Goal: Task Accomplishment & Management: Manage account settings

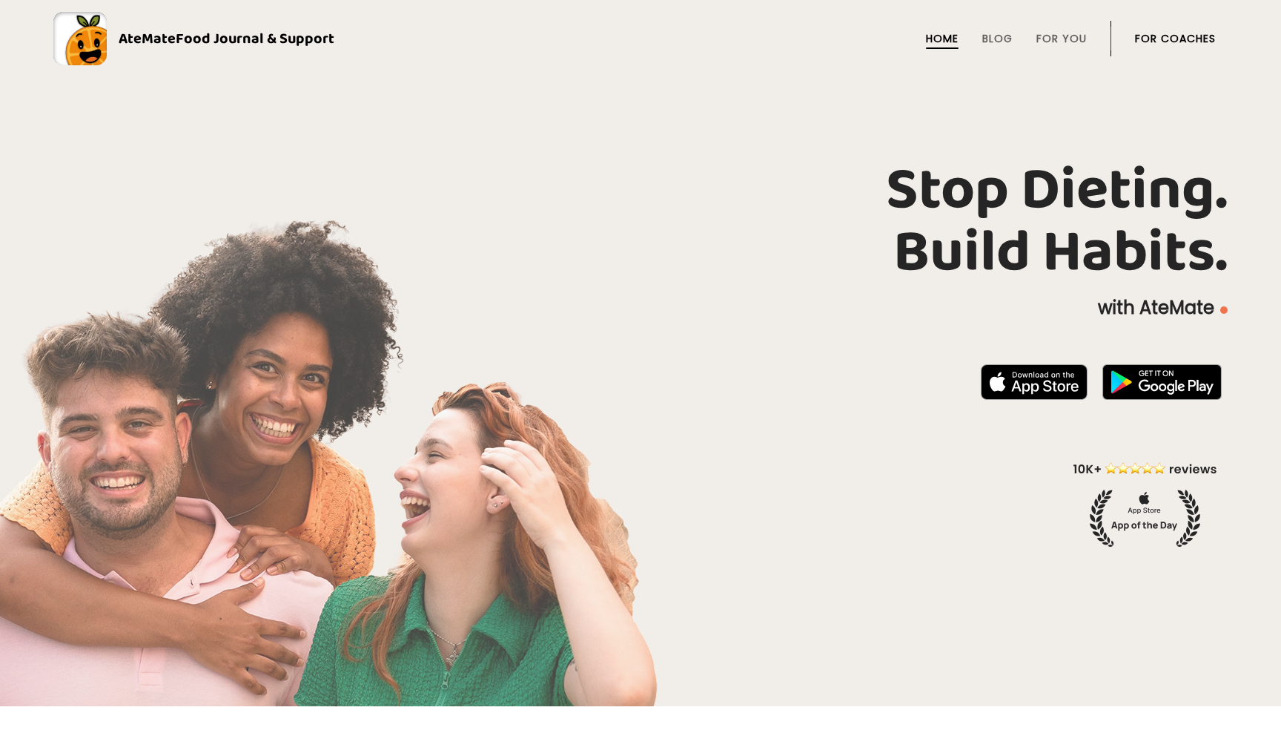
click at [1160, 34] on link "For Coaches" at bounding box center [1175, 39] width 81 height 12
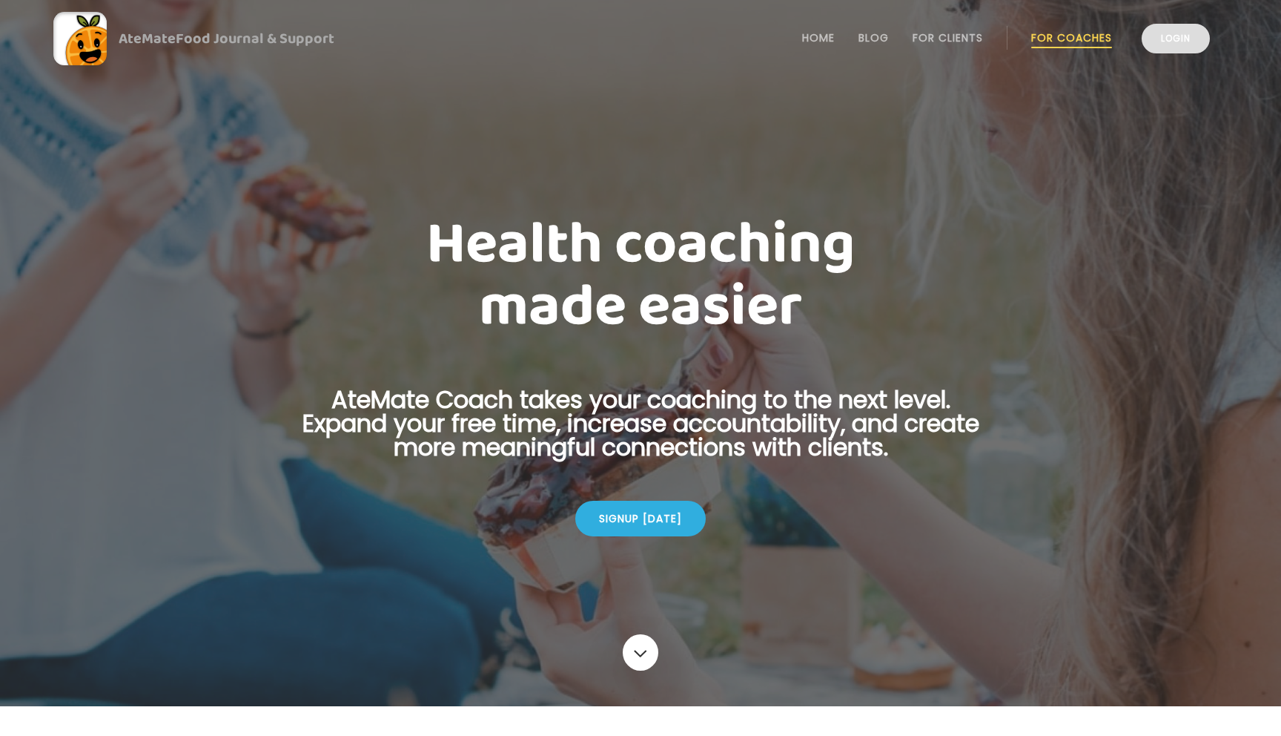
click at [1179, 43] on link "Login" at bounding box center [1176, 39] width 68 height 30
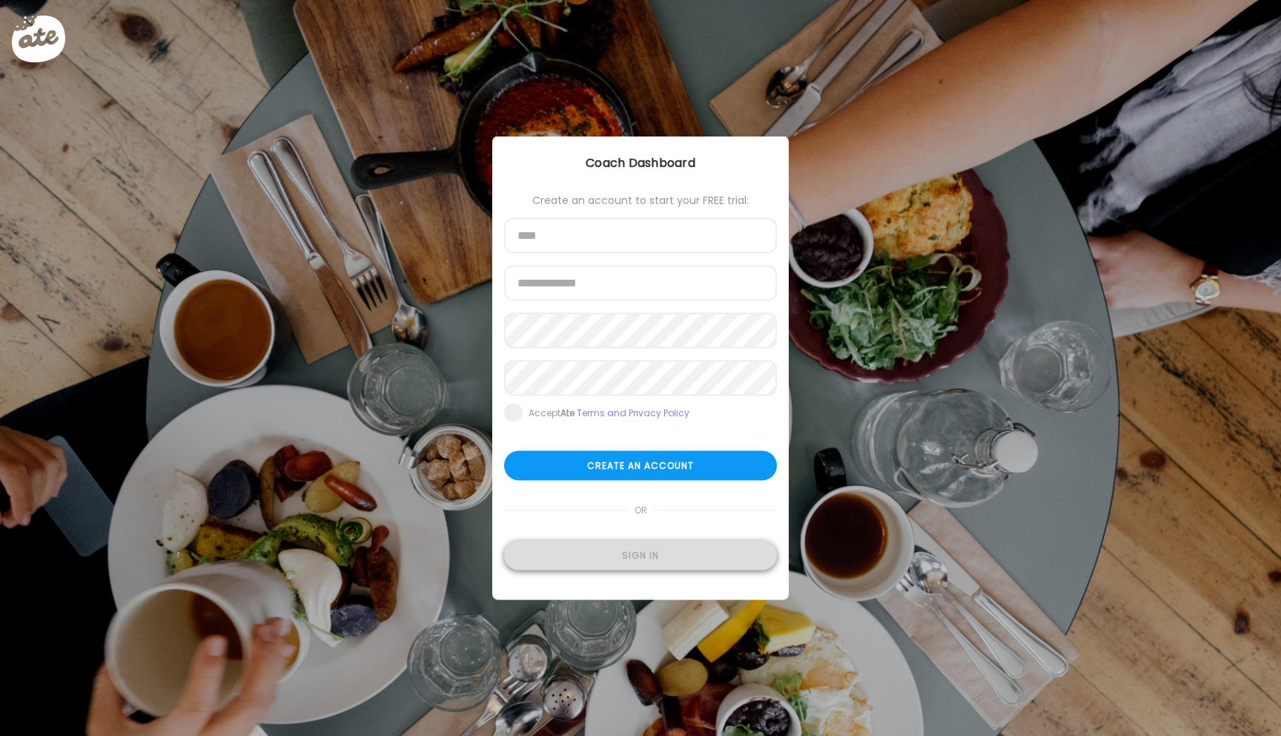
click at [637, 561] on div "Sign in" at bounding box center [640, 556] width 273 height 30
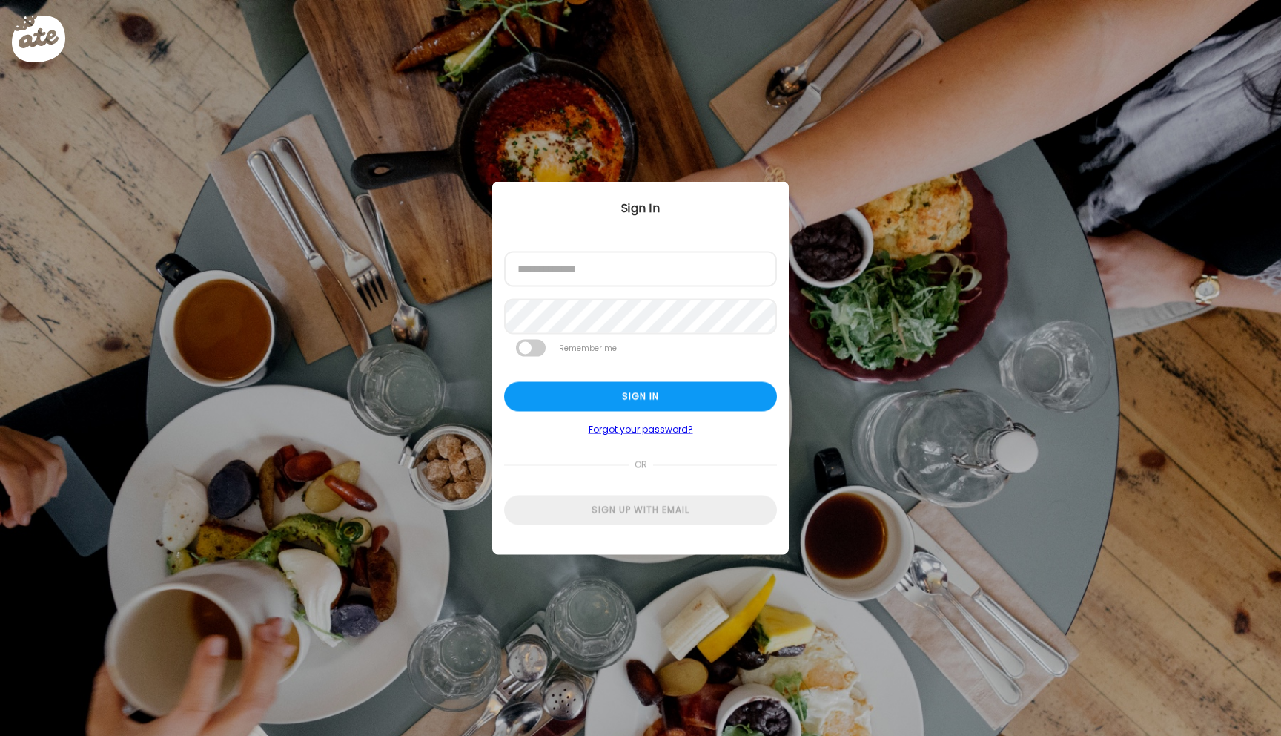
click at [504, 287] on div at bounding box center [504, 287] width 0 height 0
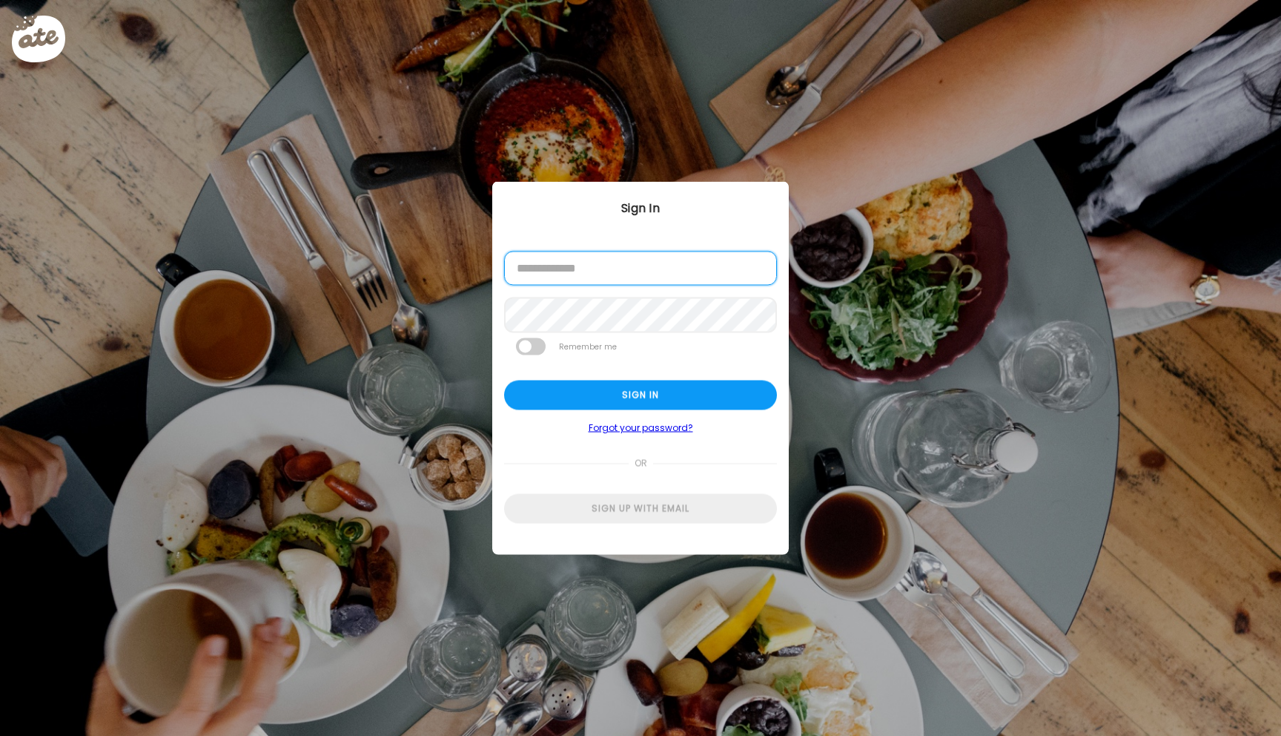
type input "**********"
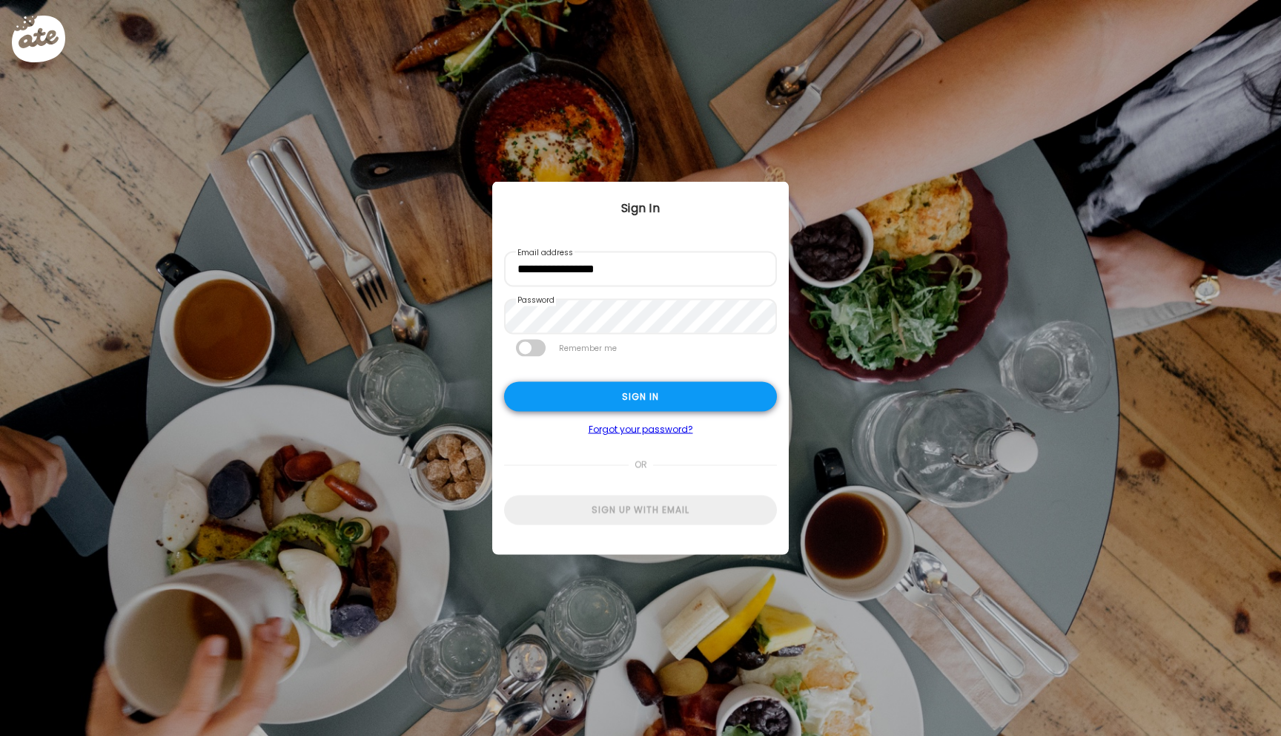
click at [615, 397] on div "Sign in" at bounding box center [640, 397] width 273 height 30
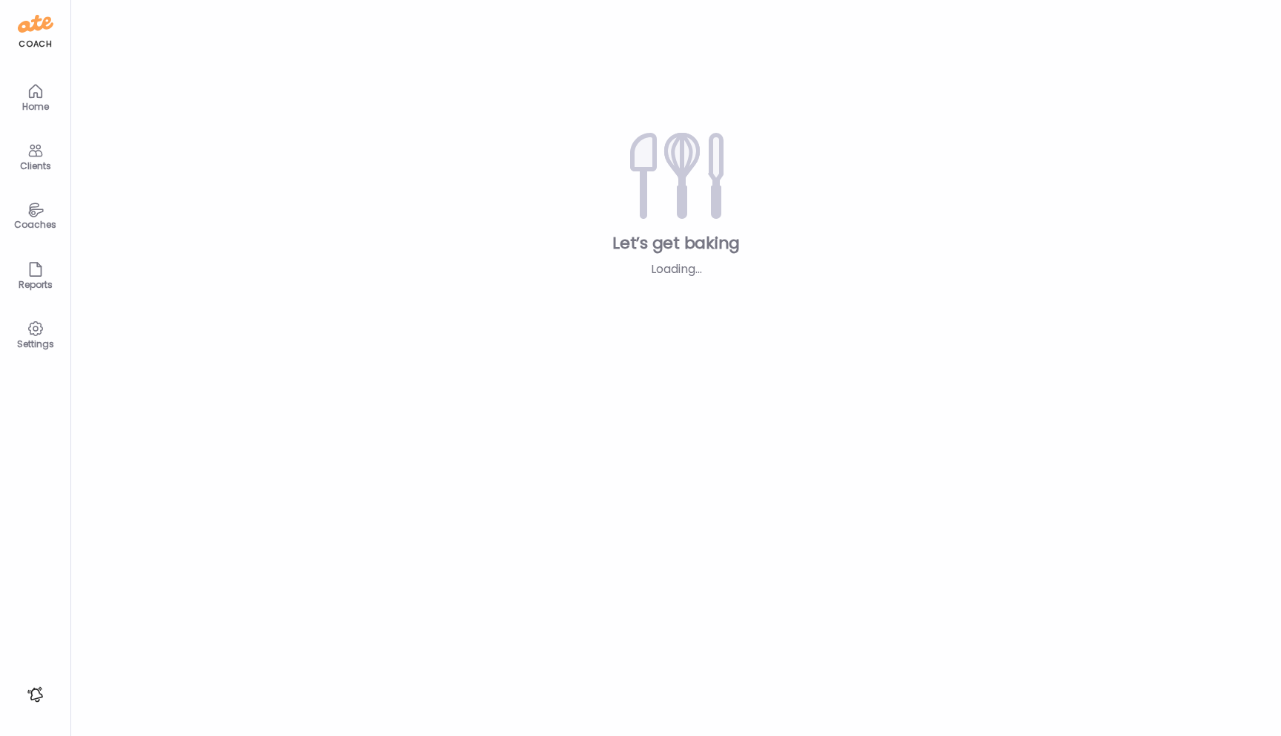
type input "*****"
type input "**********"
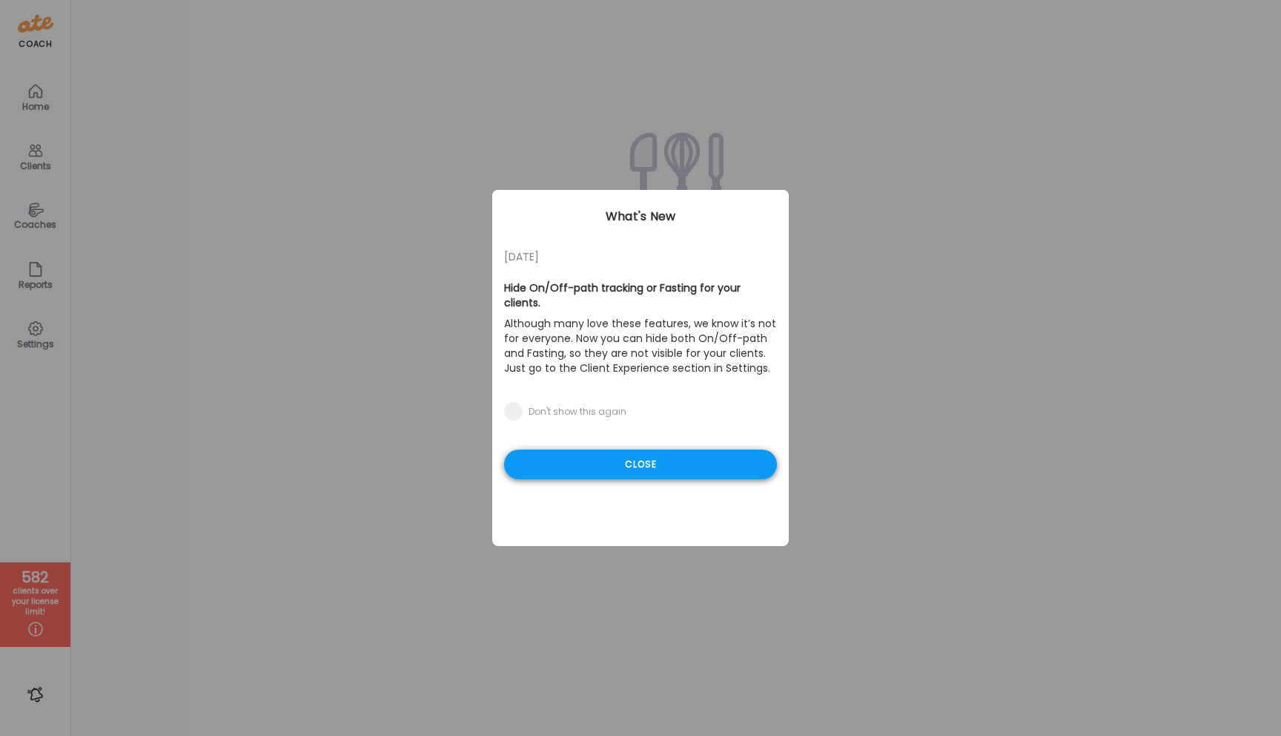
click at [632, 452] on div "Close" at bounding box center [640, 464] width 273 height 30
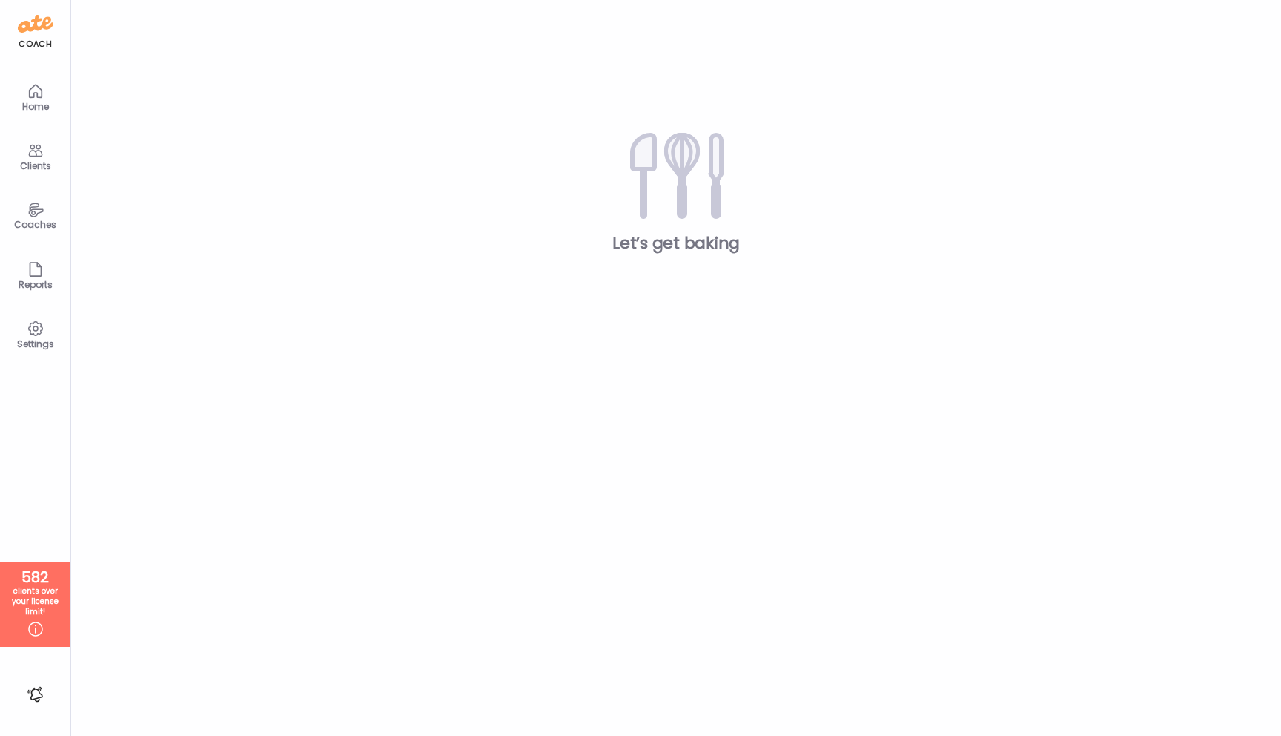
click at [40, 157] on icon at bounding box center [36, 151] width 18 height 18
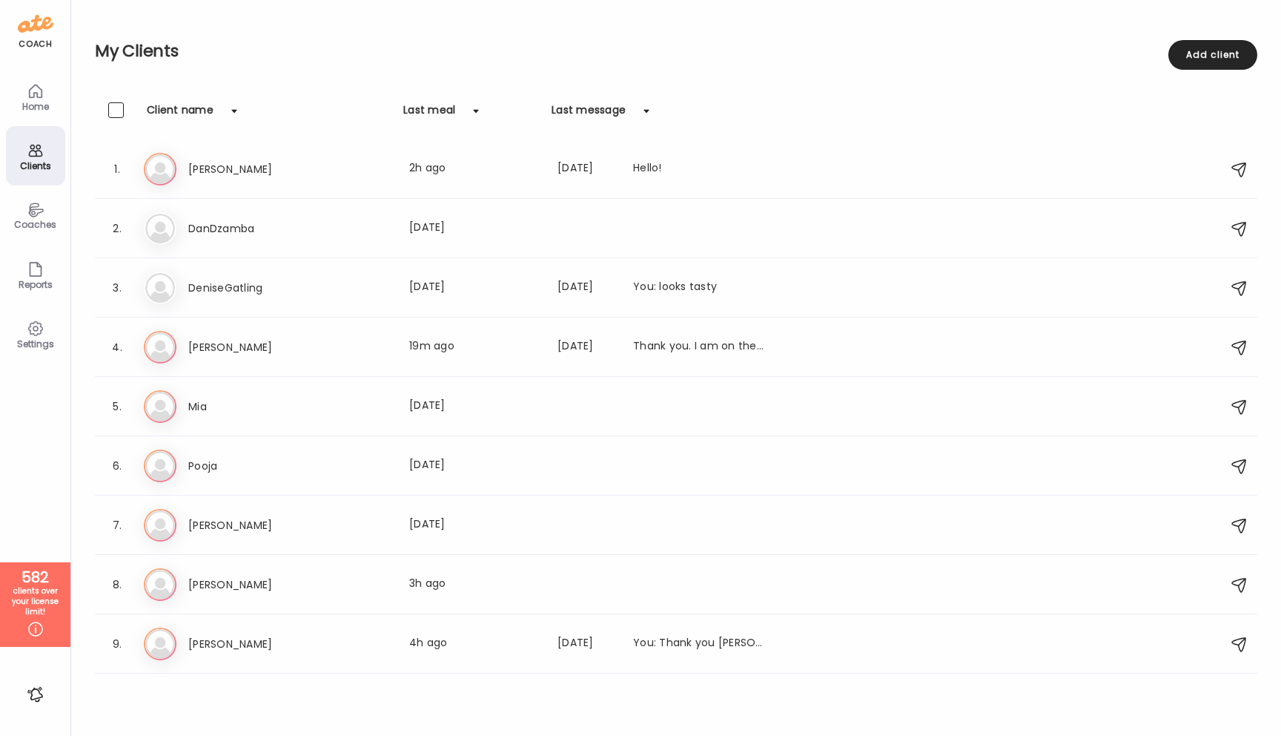
click at [39, 334] on icon at bounding box center [36, 329] width 18 height 18
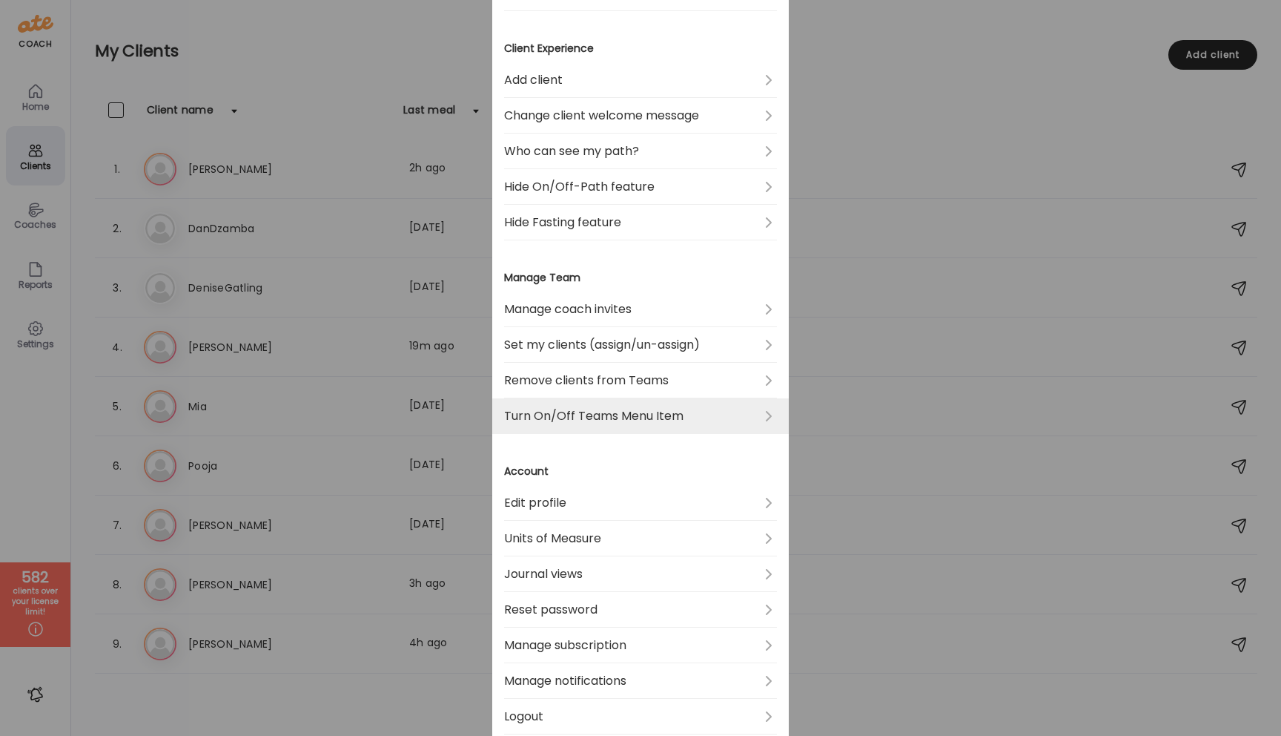
scroll to position [233, 0]
click at [6, 407] on div "Ate Coach Dashboard Wahoo! It’s official Take a moment to set up your Coach Pro…" at bounding box center [640, 368] width 1281 height 736
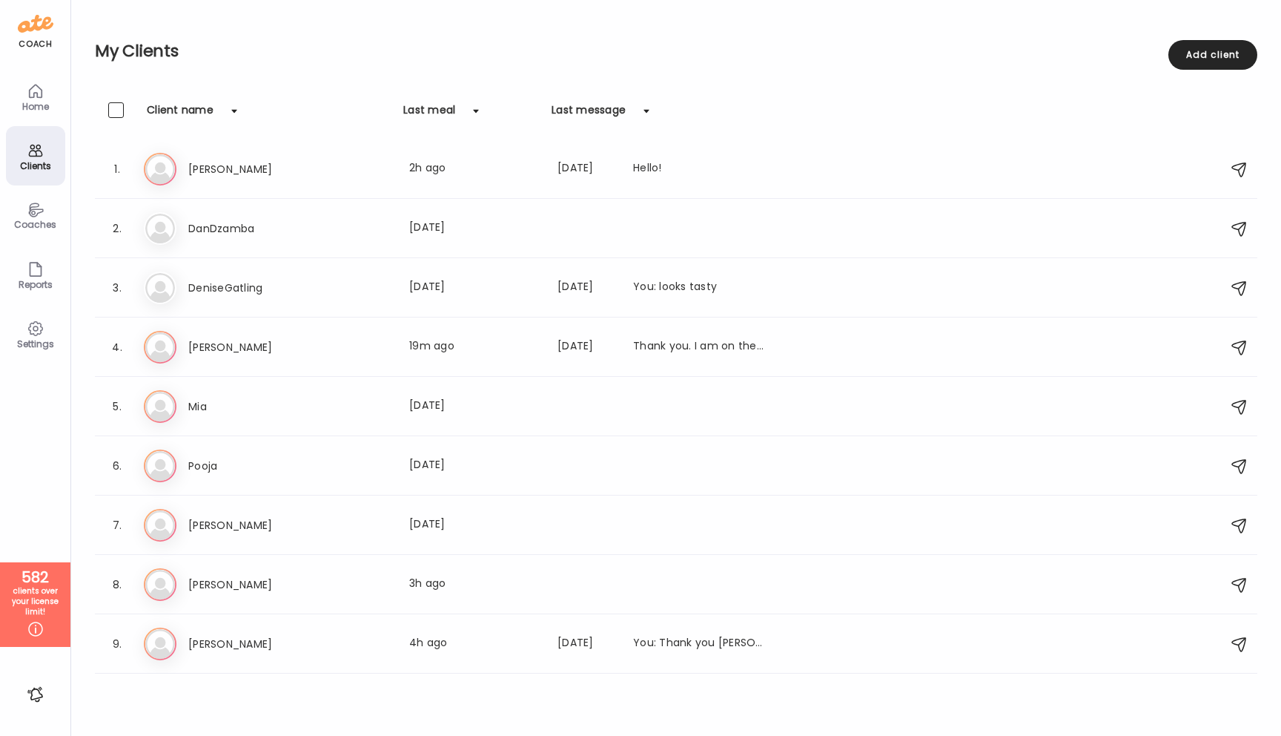
click at [33, 337] on icon at bounding box center [36, 329] width 18 height 18
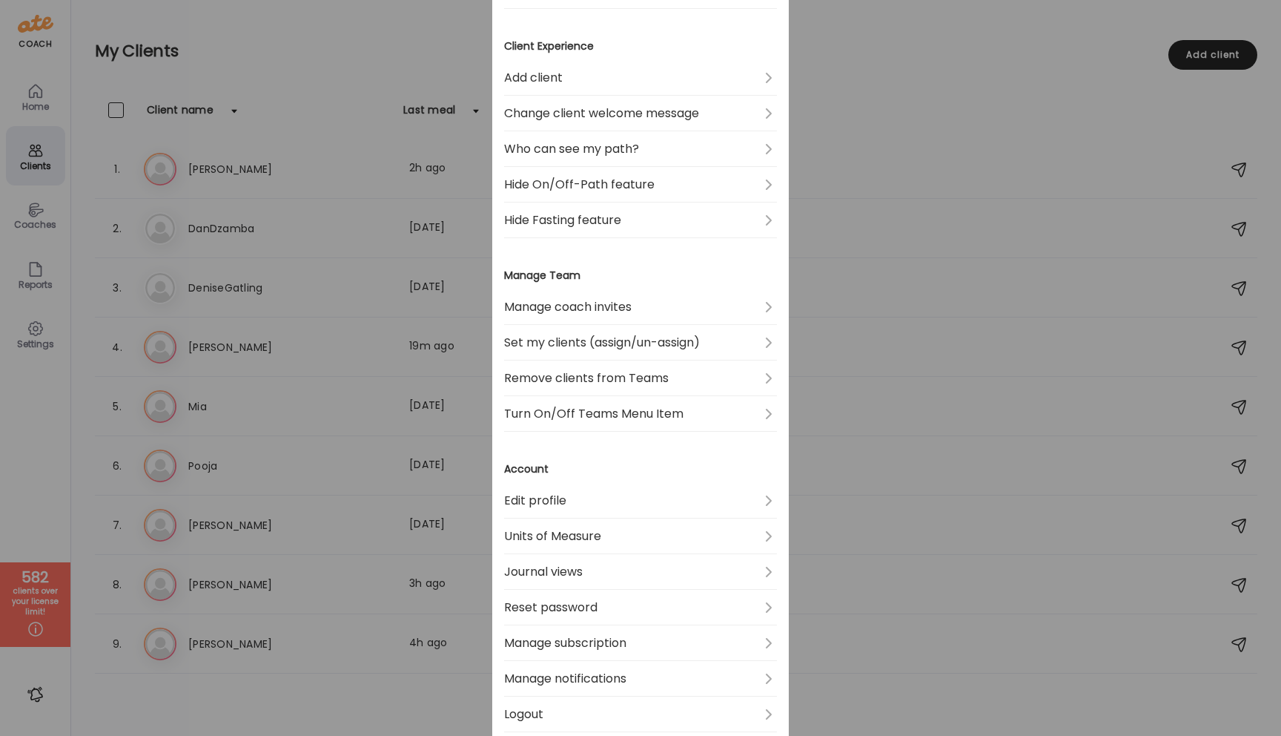
click at [33, 210] on div "Ate Coach Dashboard Wahoo! It’s official Take a moment to set up your Coach Pro…" at bounding box center [640, 368] width 1281 height 736
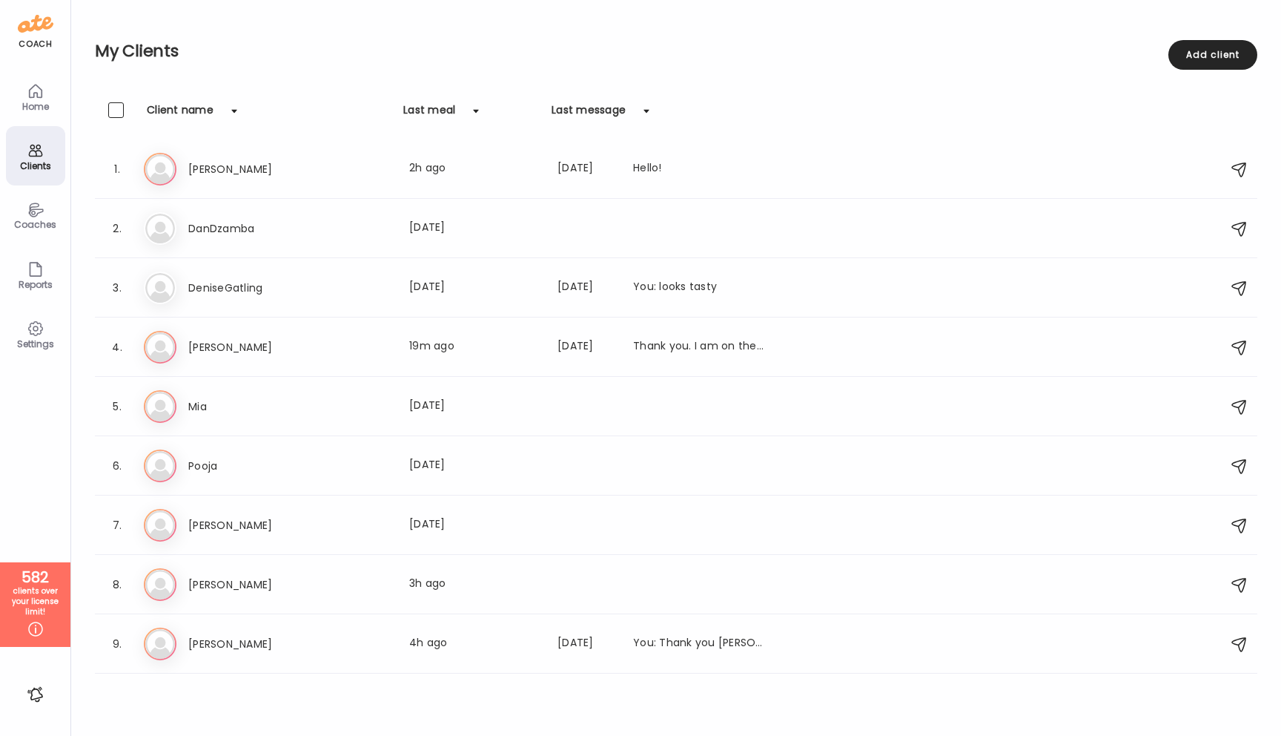
click at [34, 213] on icon at bounding box center [35, 209] width 15 height 14
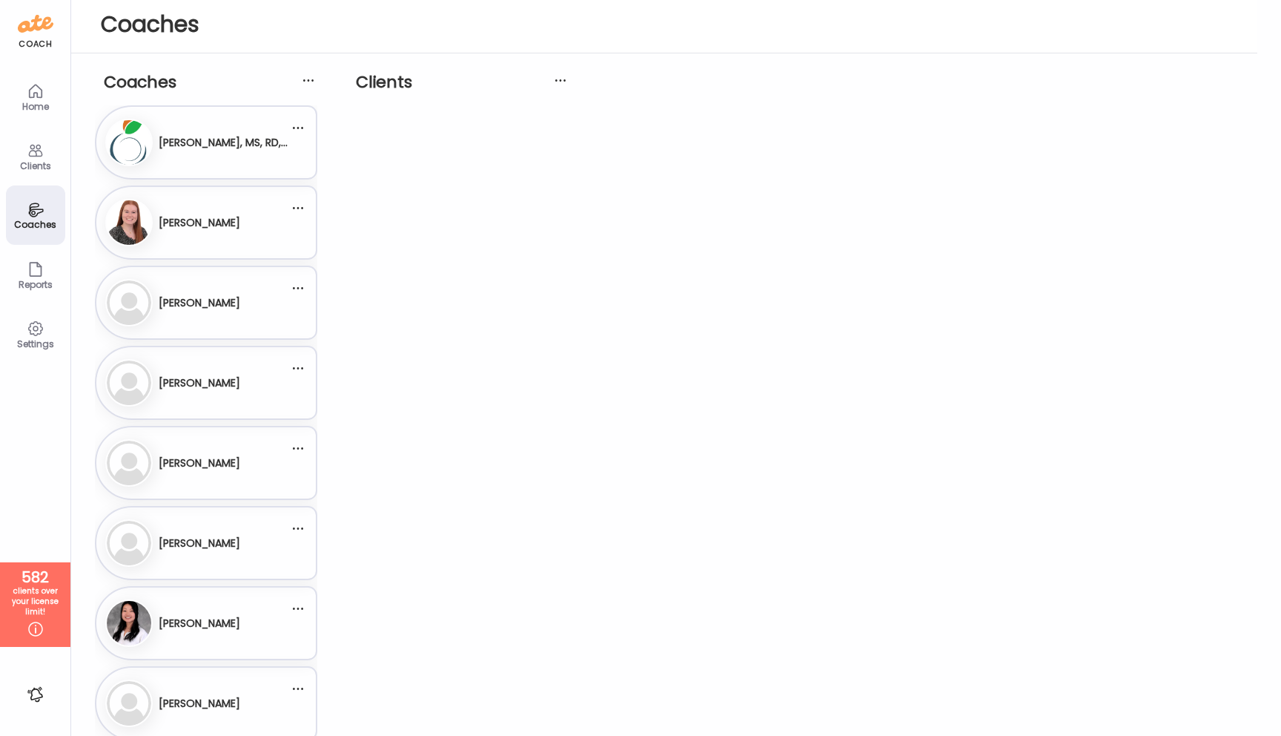
click at [32, 213] on icon at bounding box center [35, 209] width 15 height 14
click at [222, 227] on h3 "[PERSON_NAME]" at bounding box center [200, 223] width 82 height 16
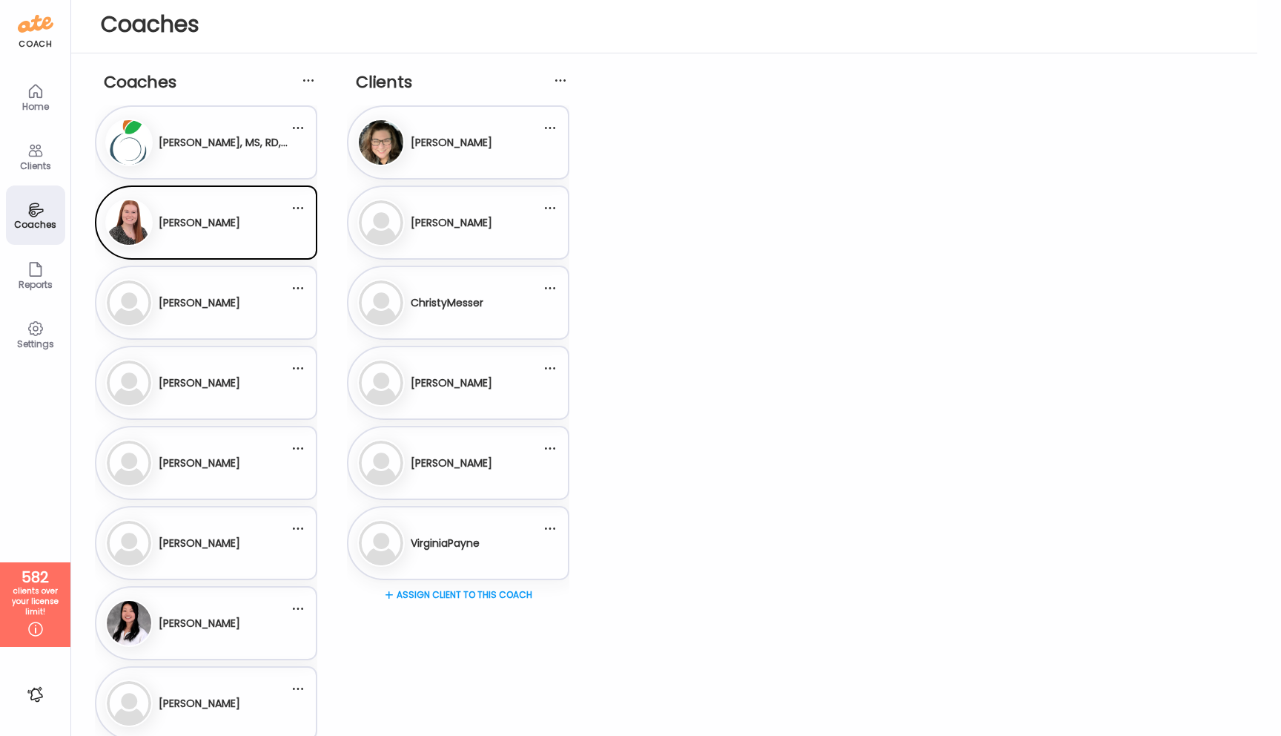
click at [468, 595] on div "Assign client to this coach" at bounding box center [458, 645] width 222 height 119
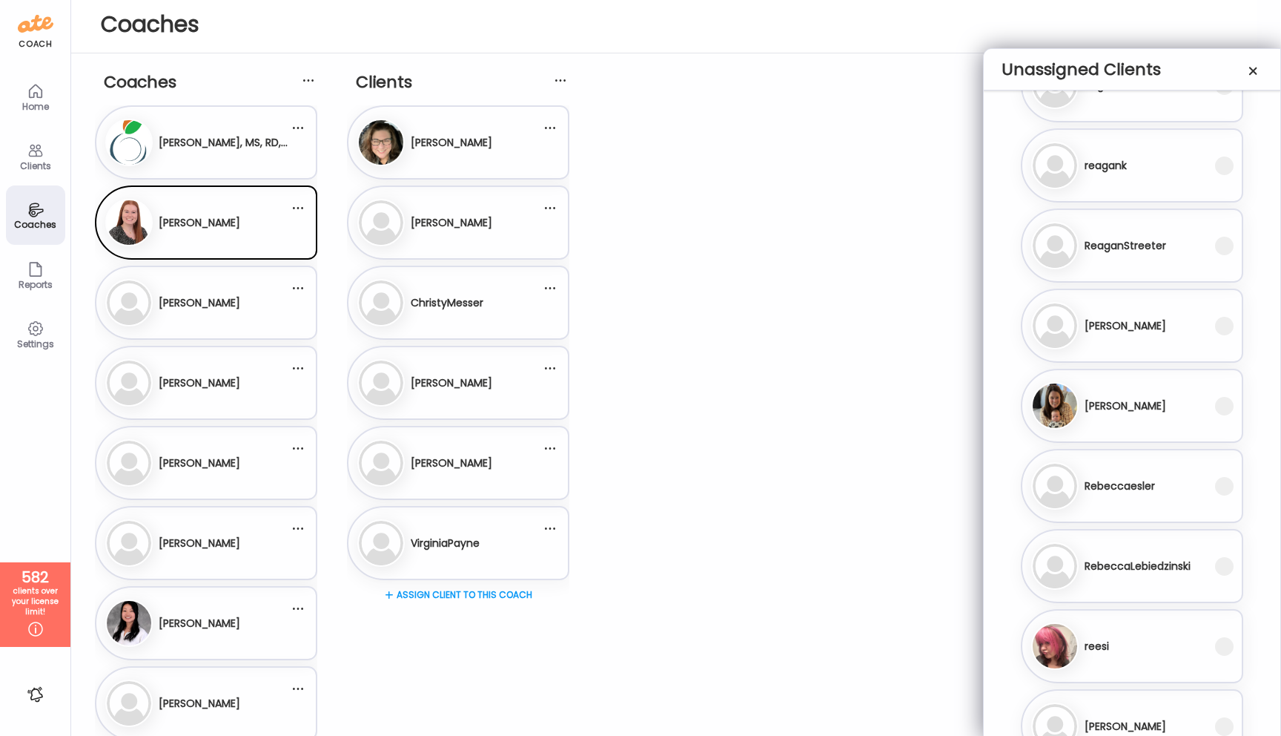
scroll to position [30349, 0]
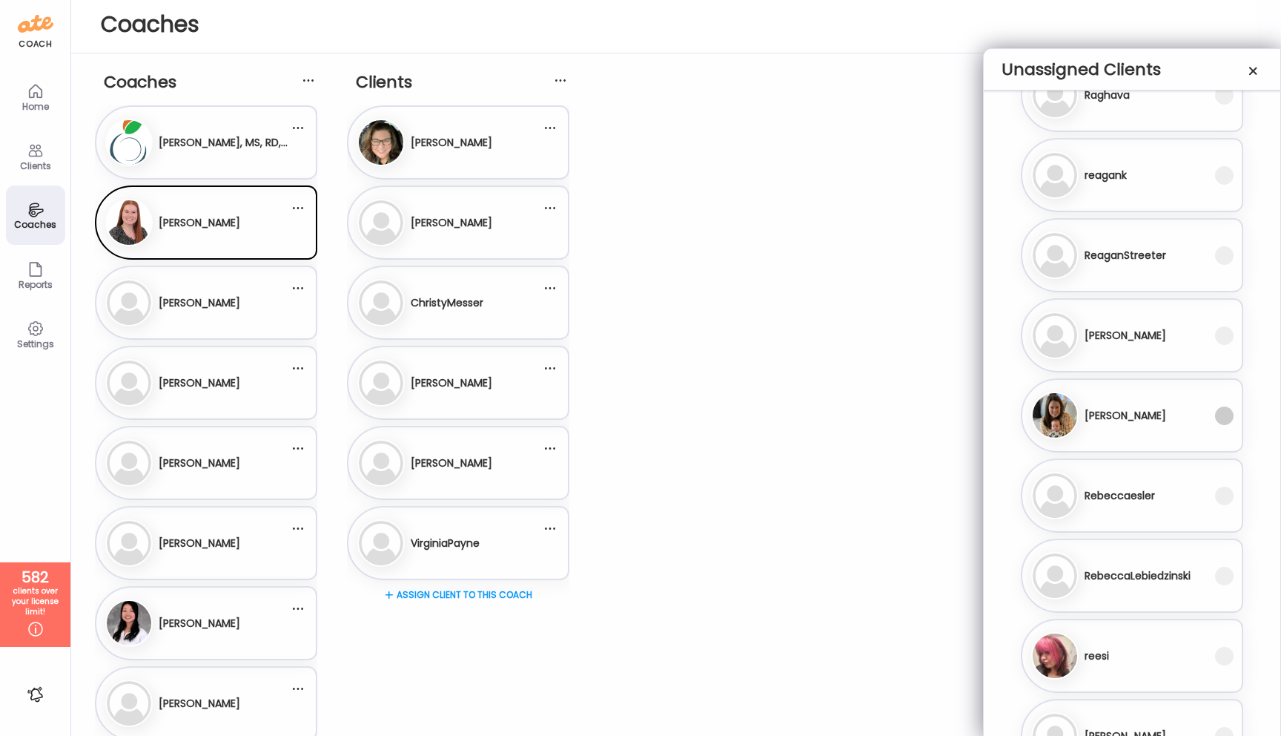
click at [1224, 414] on span at bounding box center [1224, 415] width 19 height 19
click at [1221, 330] on span at bounding box center [1224, 335] width 19 height 19
click at [1221, 496] on span at bounding box center [1224, 495] width 19 height 19
click at [1225, 579] on span at bounding box center [1224, 575] width 19 height 19
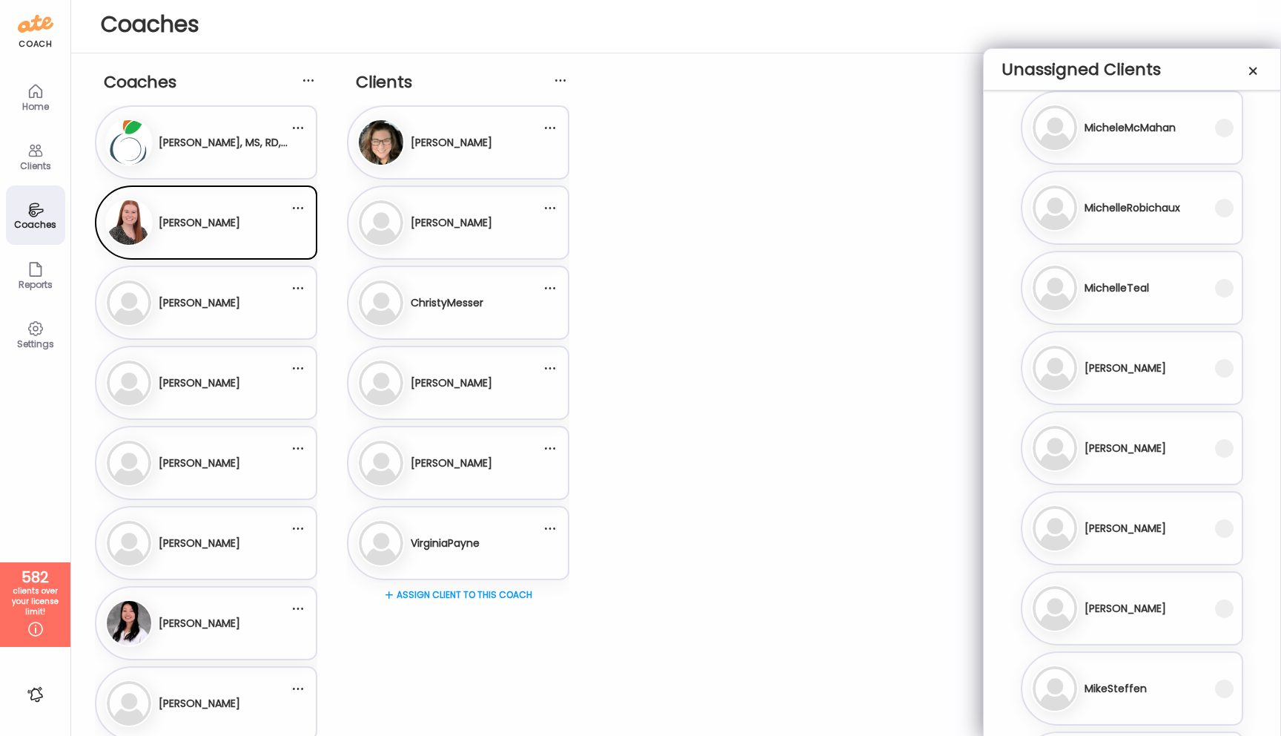
scroll to position [27947, 0]
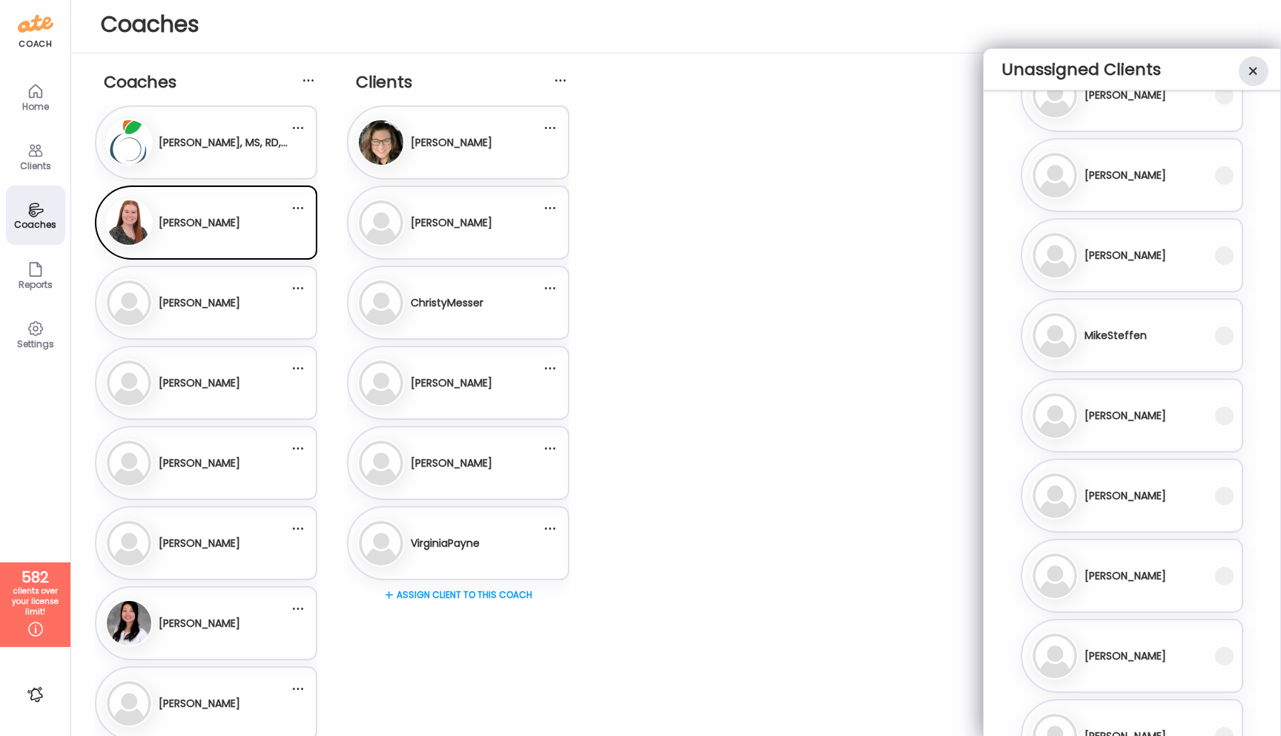
click at [1252, 74] on div at bounding box center [1254, 71] width 30 height 30
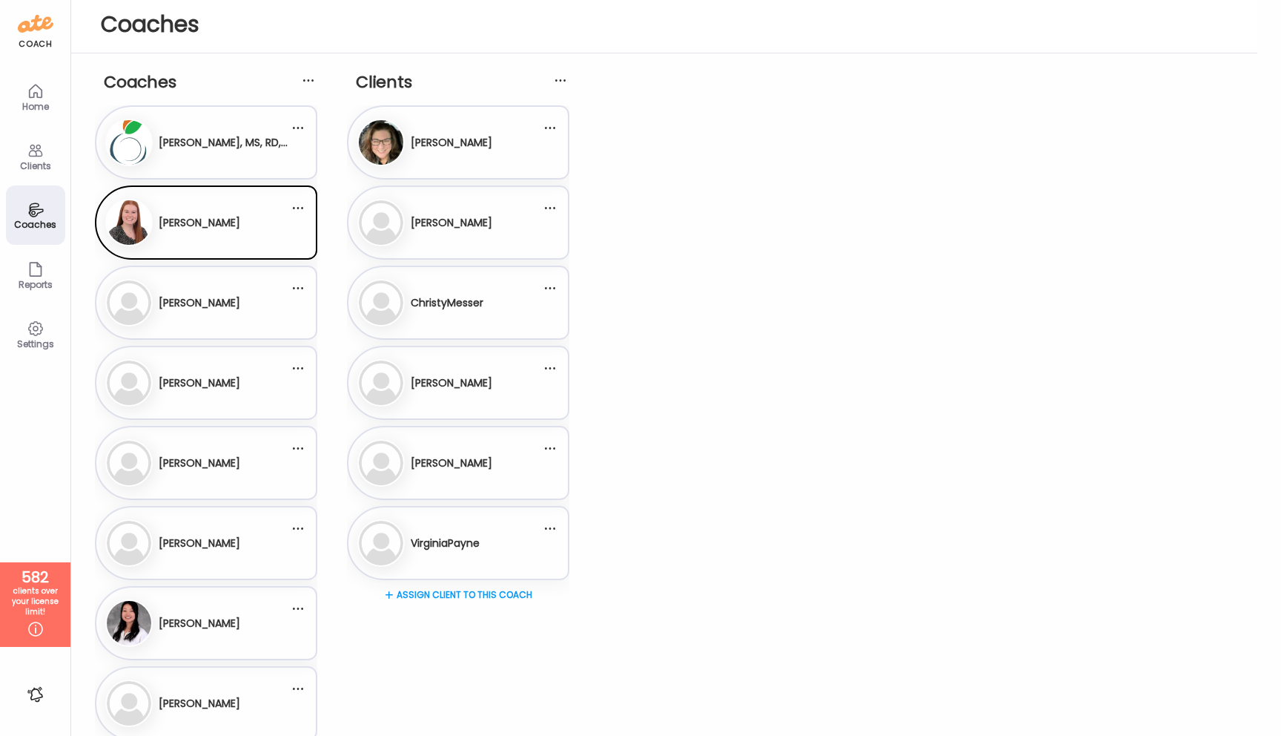
click at [489, 590] on div "Assign client to this coach" at bounding box center [458, 645] width 222 height 119
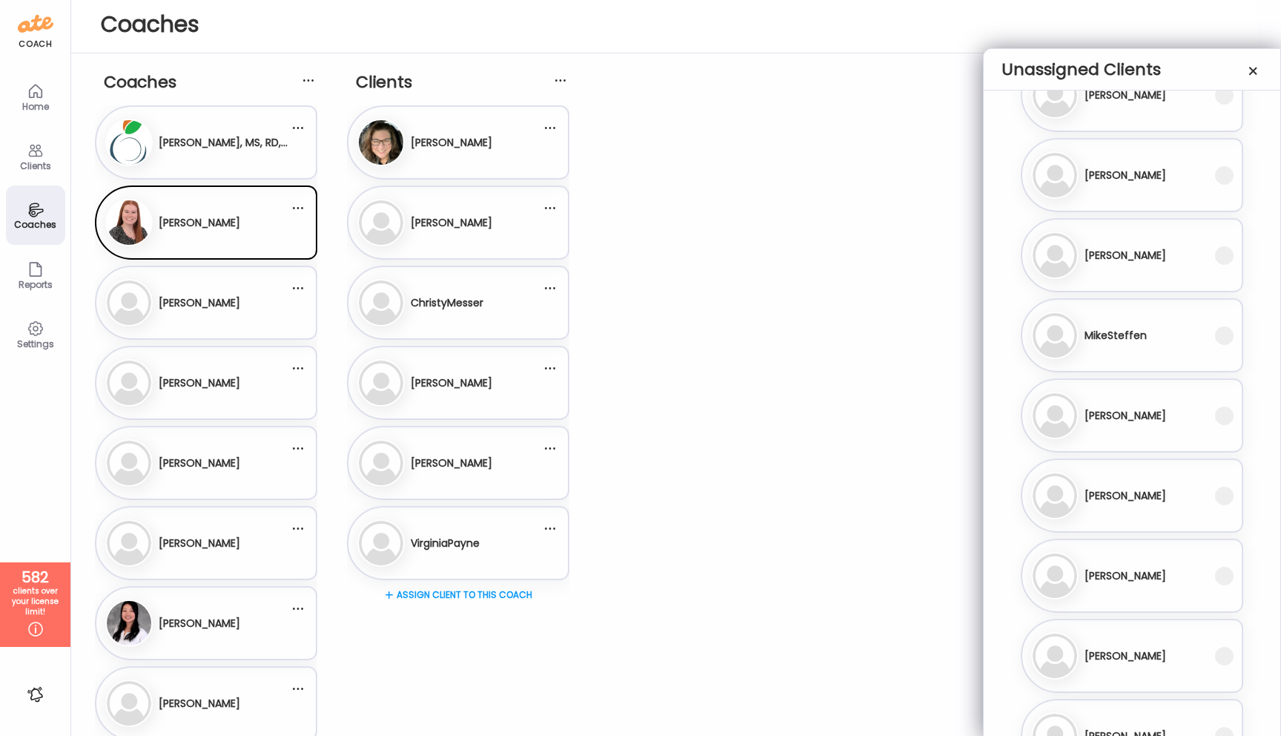
scroll to position [0, 0]
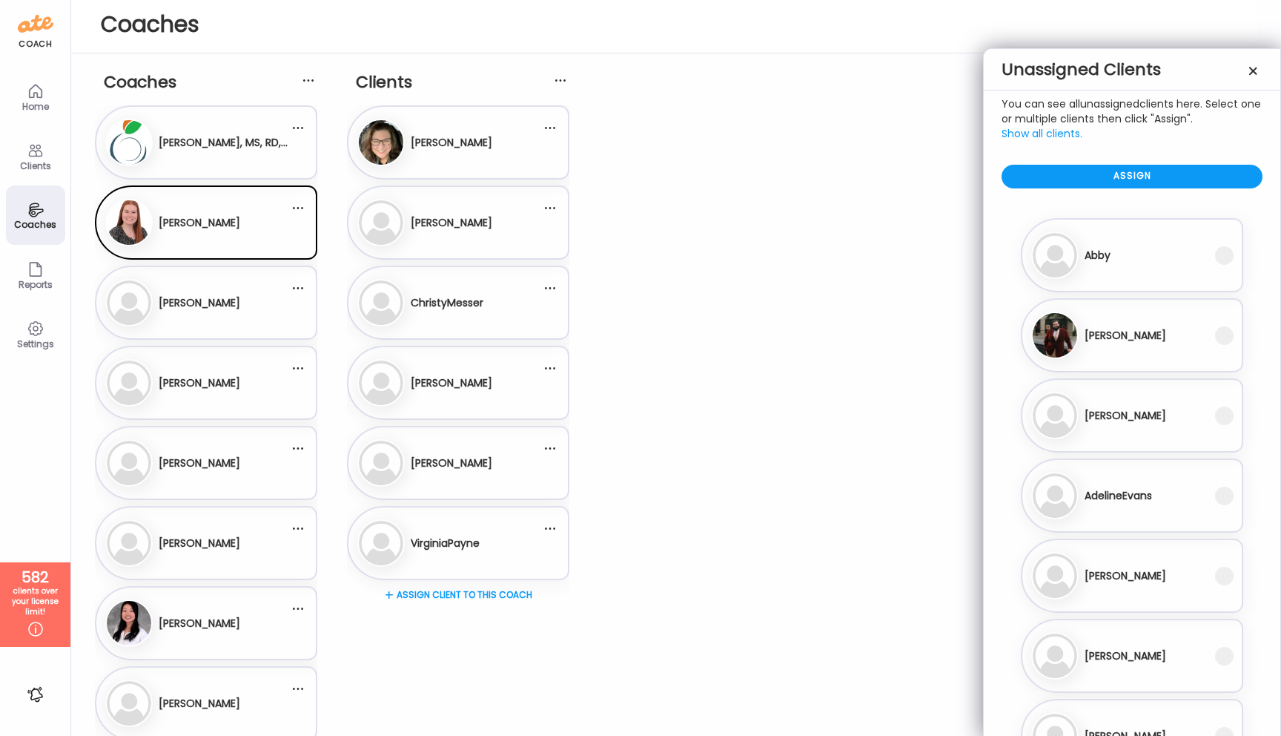
click at [1042, 133] on span "Show all clients." at bounding box center [1042, 133] width 81 height 15
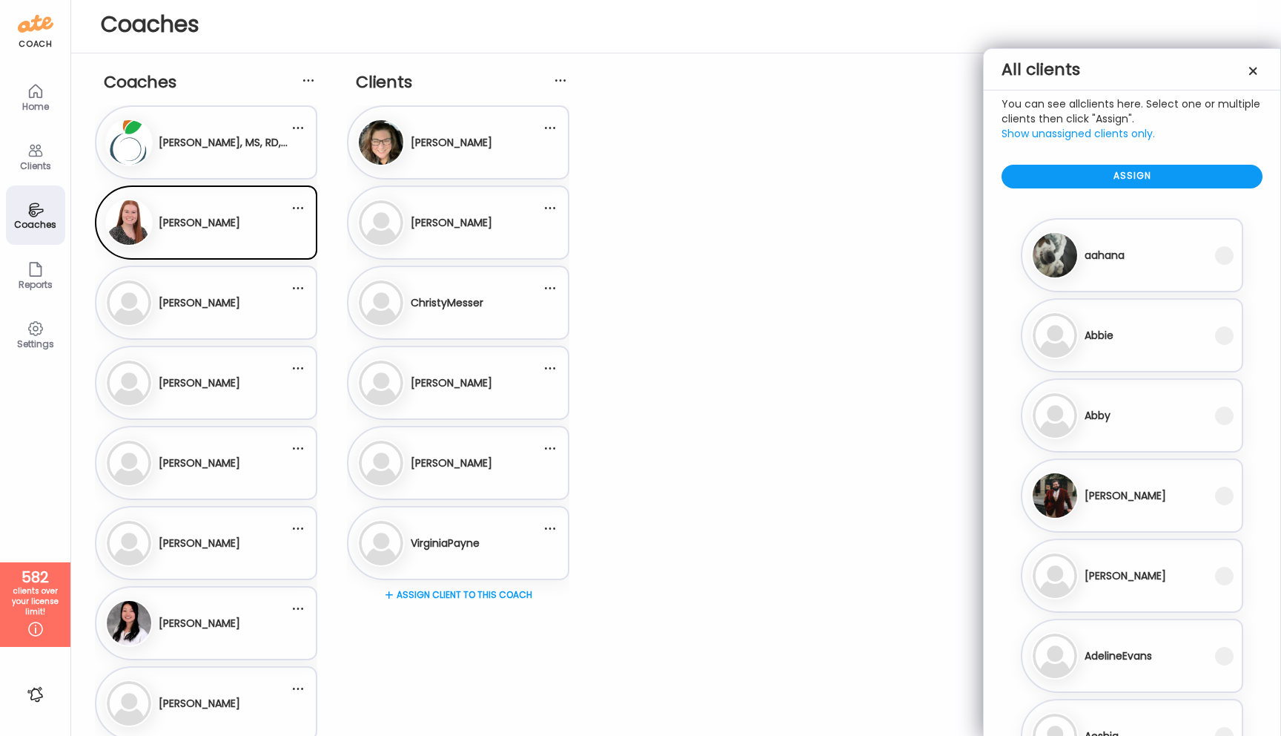
click at [1110, 65] on div "All clients" at bounding box center [1132, 69] width 261 height 15
click at [1080, 134] on span "Show unassigned clients only." at bounding box center [1078, 133] width 153 height 15
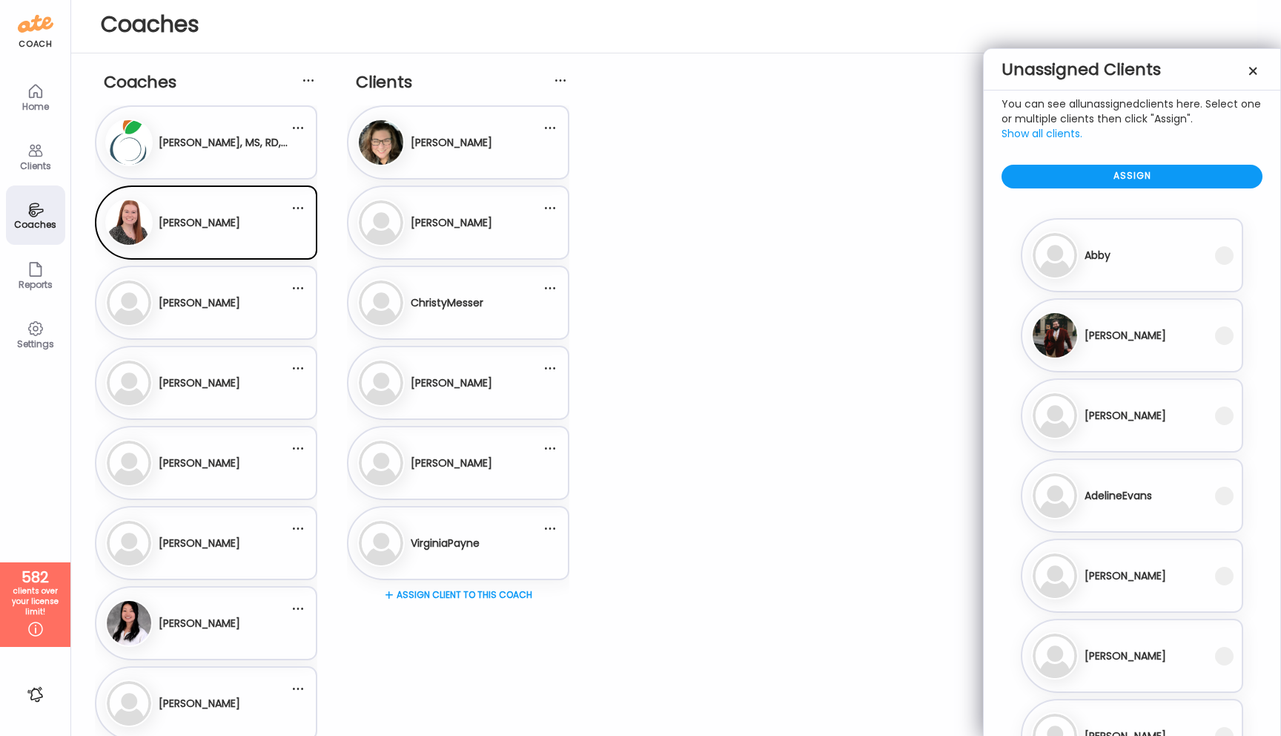
click at [1042, 137] on span "Show all clients." at bounding box center [1042, 133] width 81 height 15
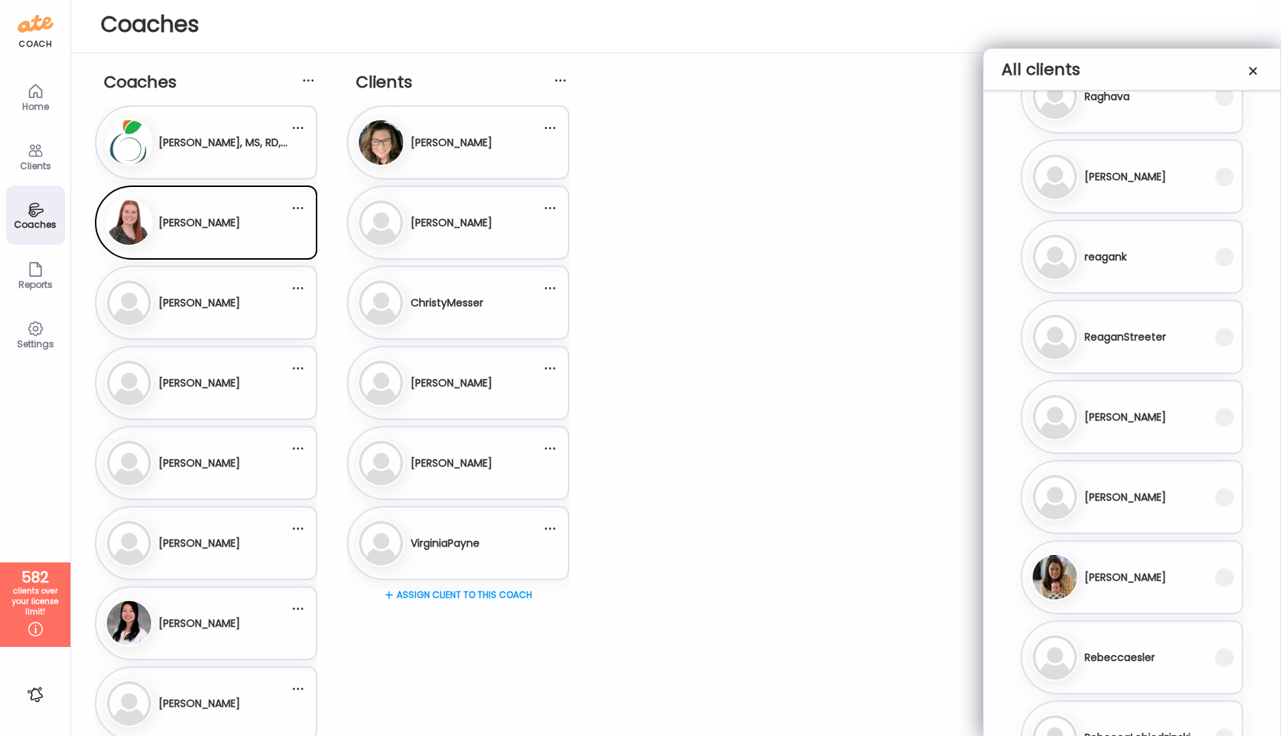
scroll to position [40194, 0]
click at [1227, 499] on span at bounding box center [1224, 500] width 19 height 19
click at [1225, 580] on span at bounding box center [1224, 580] width 19 height 19
click at [1222, 655] on span at bounding box center [1224, 660] width 19 height 19
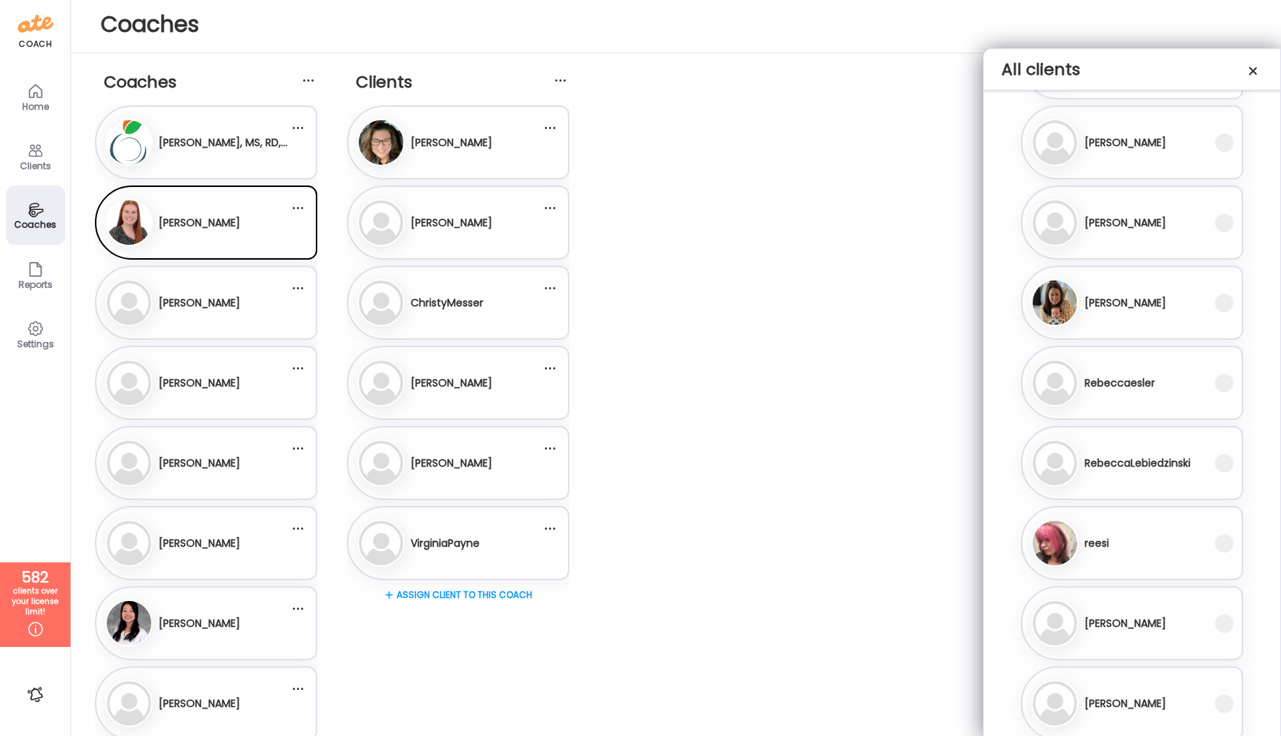
scroll to position [40474, 0]
click at [1221, 466] on span at bounding box center [1224, 461] width 19 height 19
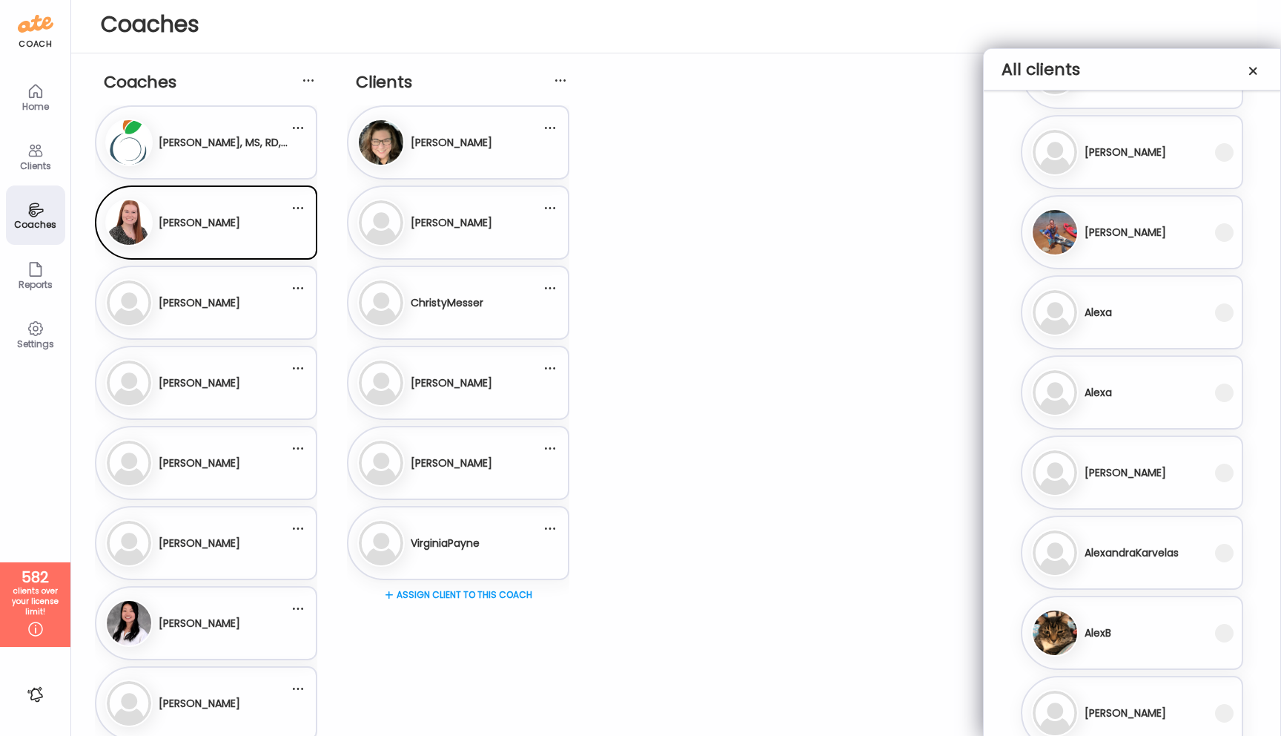
scroll to position [0, 0]
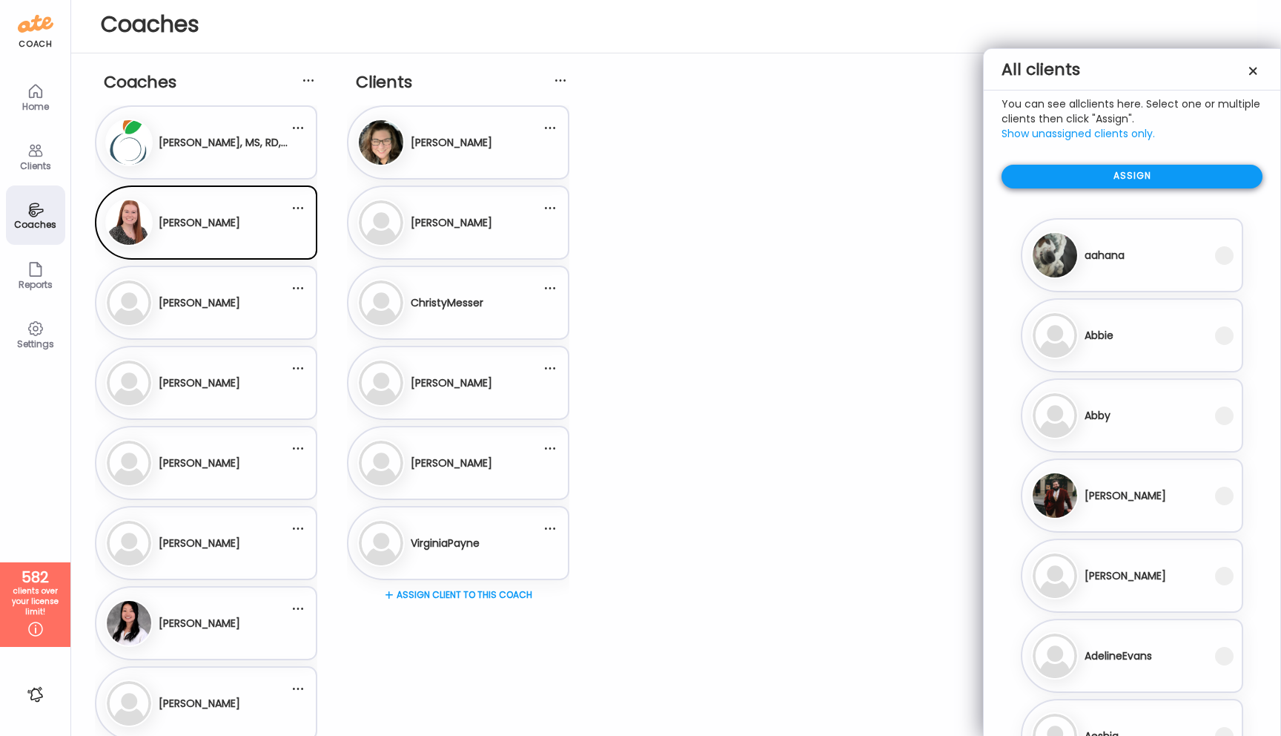
click at [1151, 177] on div "Assign" at bounding box center [1132, 177] width 261 height 24
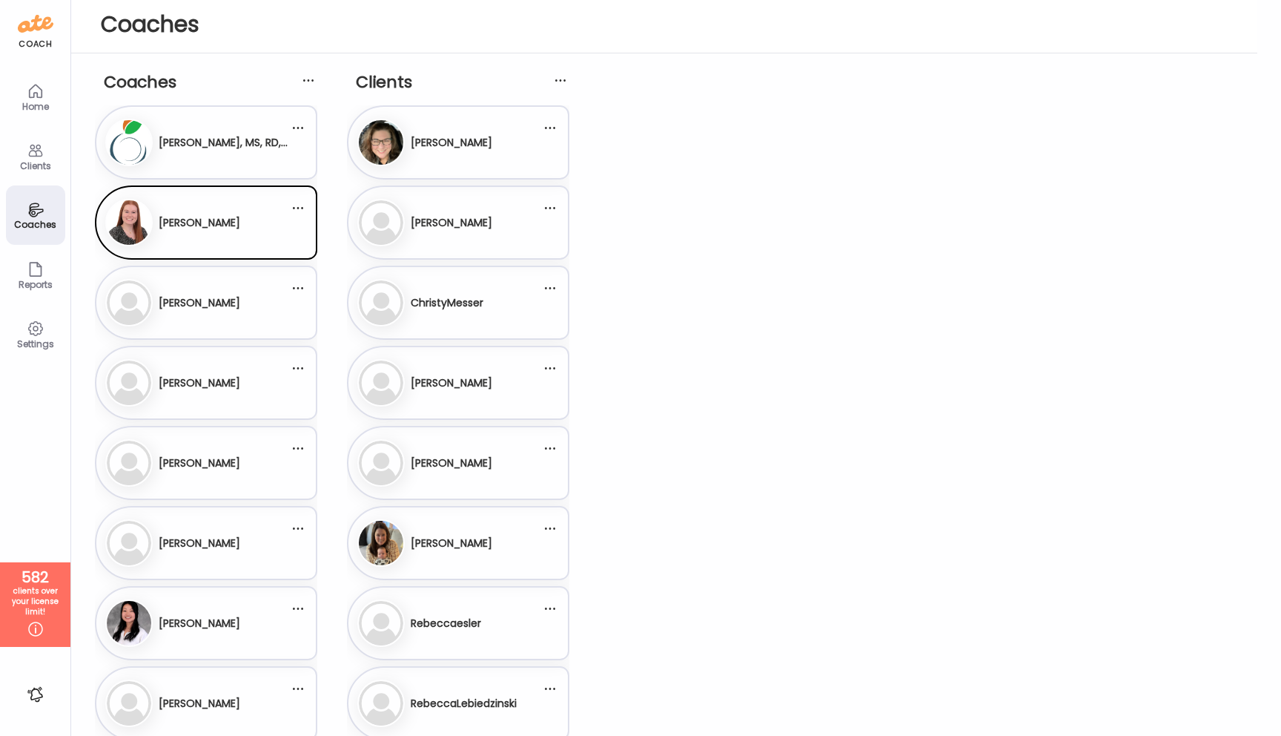
click at [241, 220] on div "Gr [PERSON_NAME]" at bounding box center [197, 222] width 184 height 47
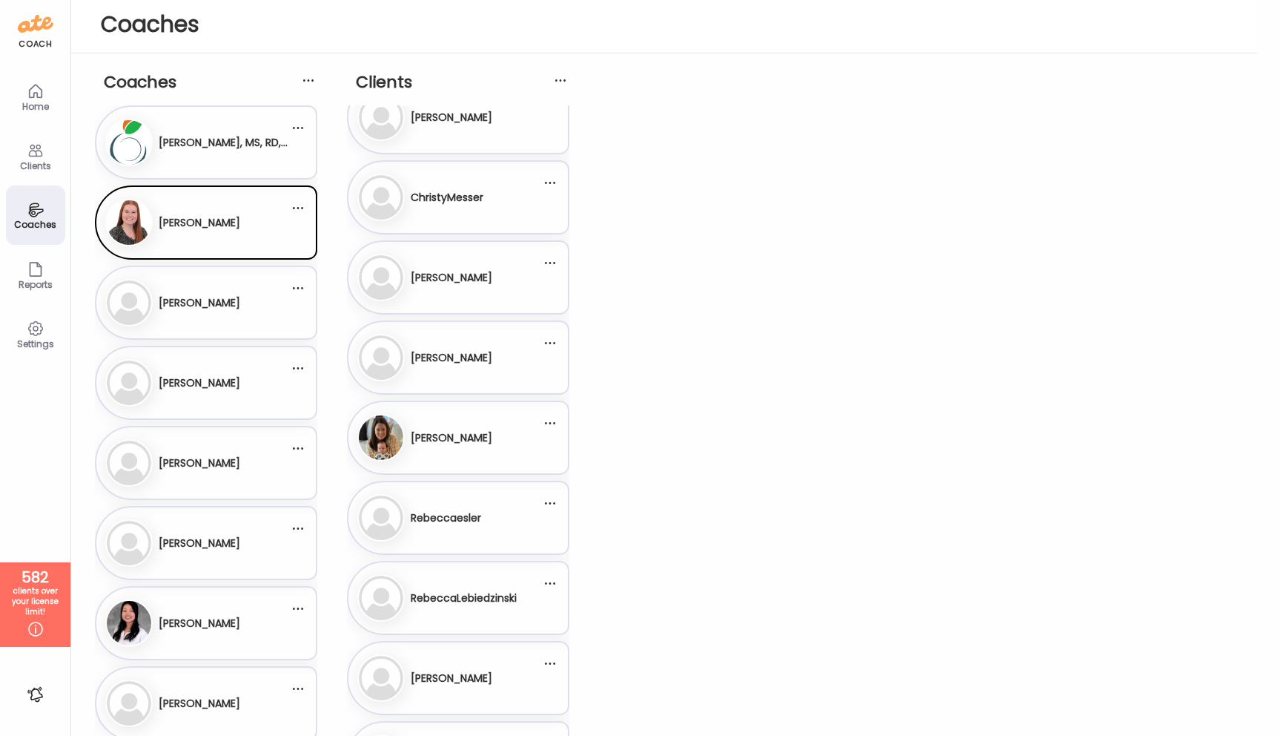
scroll to position [196, 0]
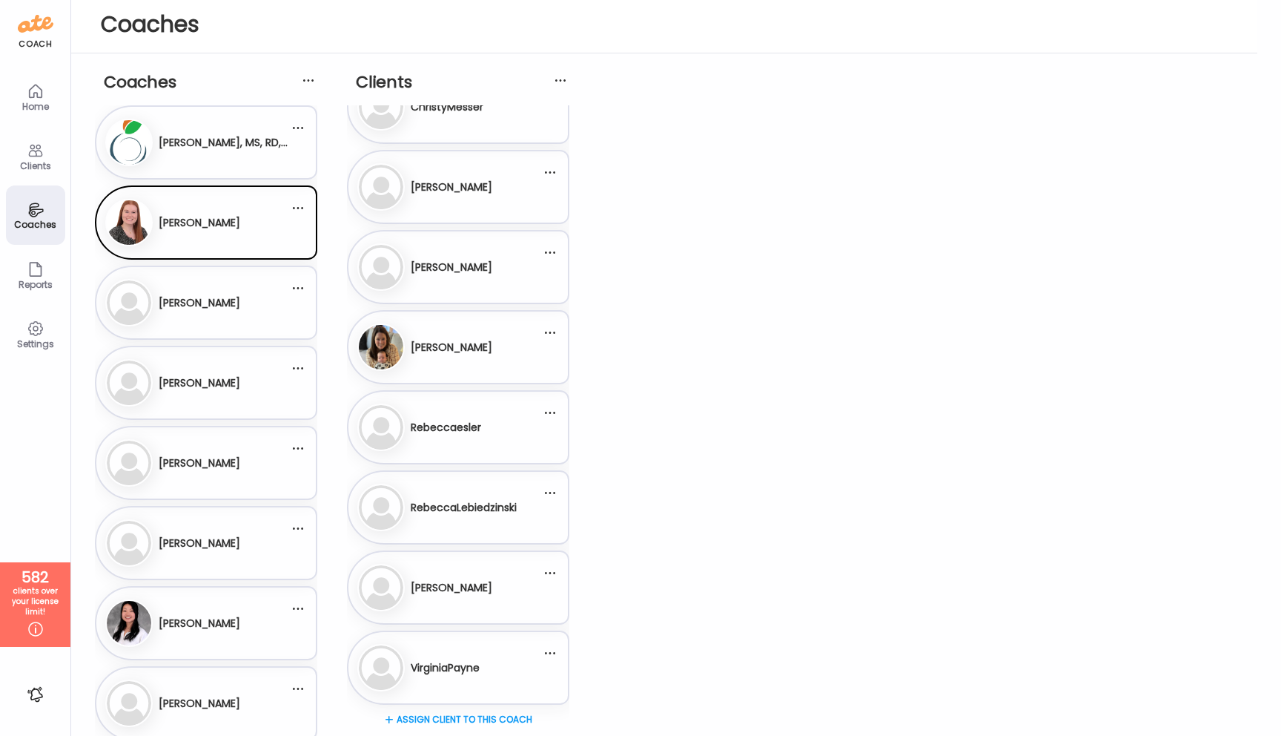
click at [469, 278] on div "Re [PERSON_NAME]" at bounding box center [449, 266] width 184 height 47
click at [469, 277] on div "Re [PERSON_NAME]" at bounding box center [449, 266] width 184 height 47
click at [660, 222] on div "Coaches An [PERSON_NAME], MS, RD, LDN Gr [PERSON_NAME] Ha Ka" at bounding box center [676, 441] width 1163 height 776
click at [480, 351] on h3 "[PERSON_NAME]" at bounding box center [452, 348] width 82 height 16
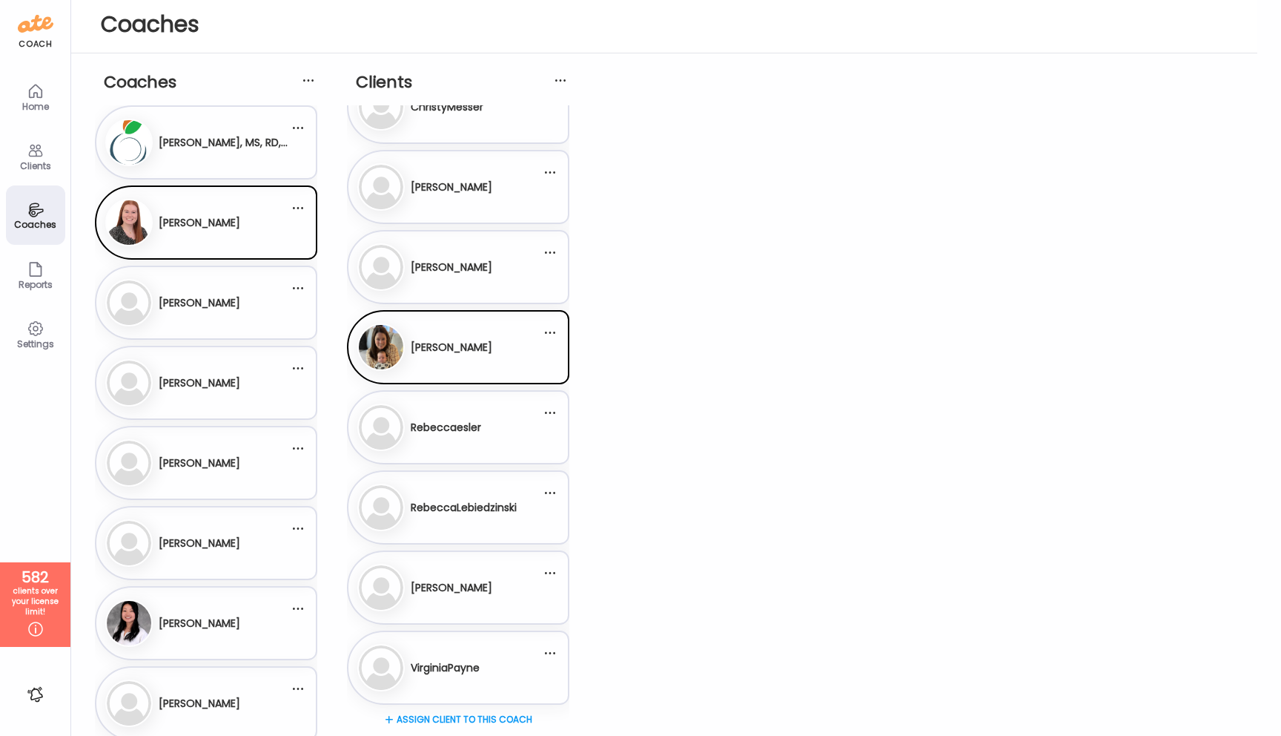
click at [482, 421] on div "Re Rebeccaesler" at bounding box center [449, 426] width 184 height 47
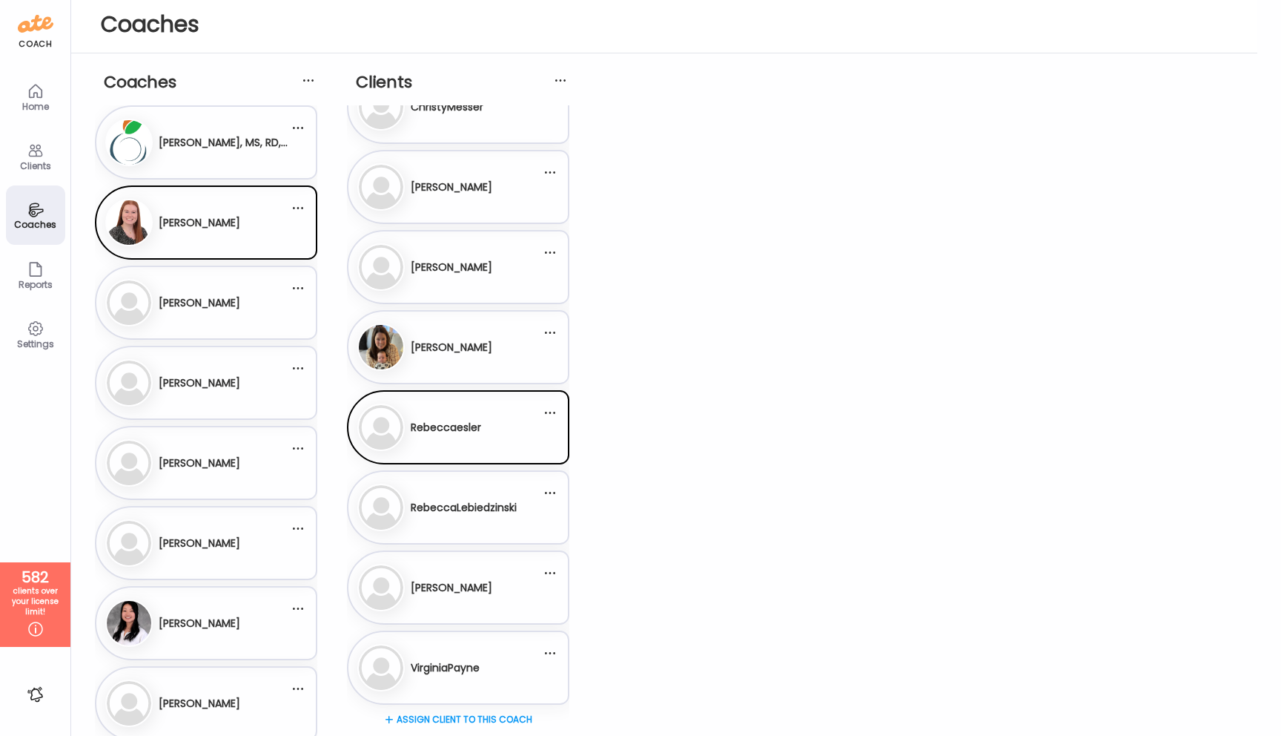
click at [479, 501] on h3 "RebeccaLebiedzinski" at bounding box center [464, 508] width 106 height 16
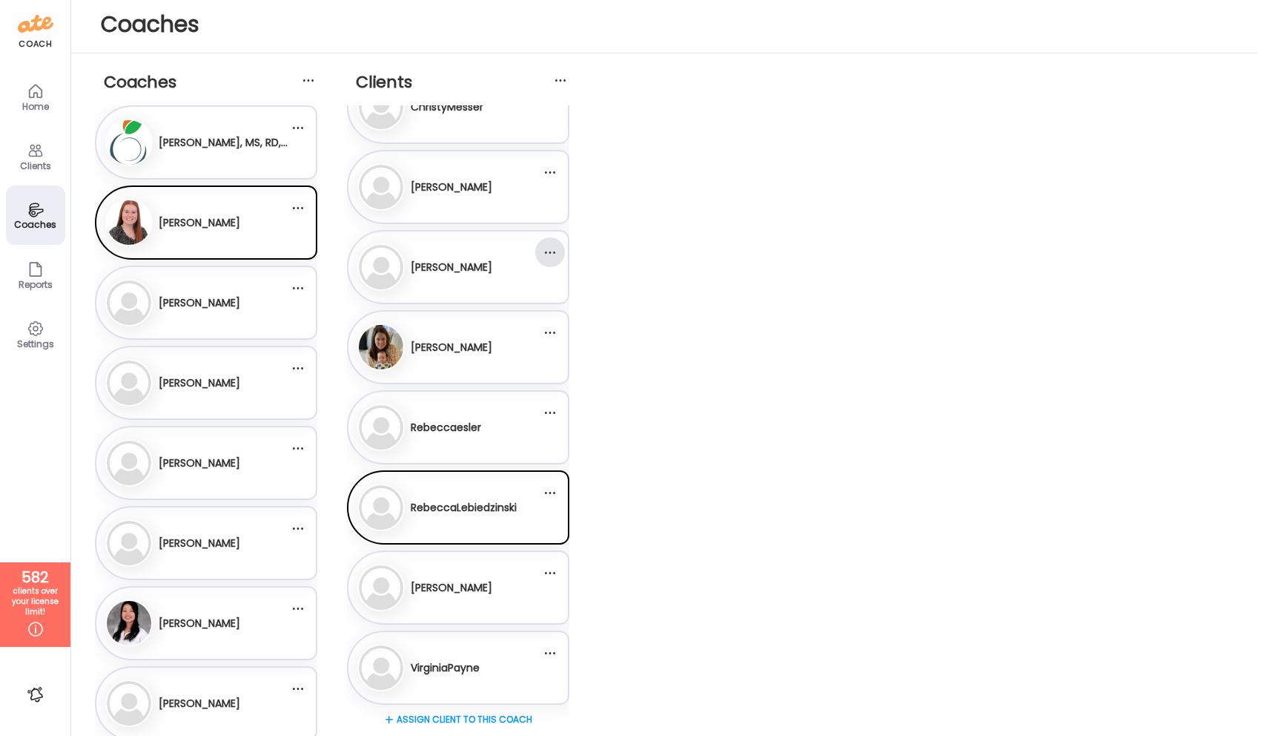
click at [554, 258] on div at bounding box center [550, 252] width 30 height 30
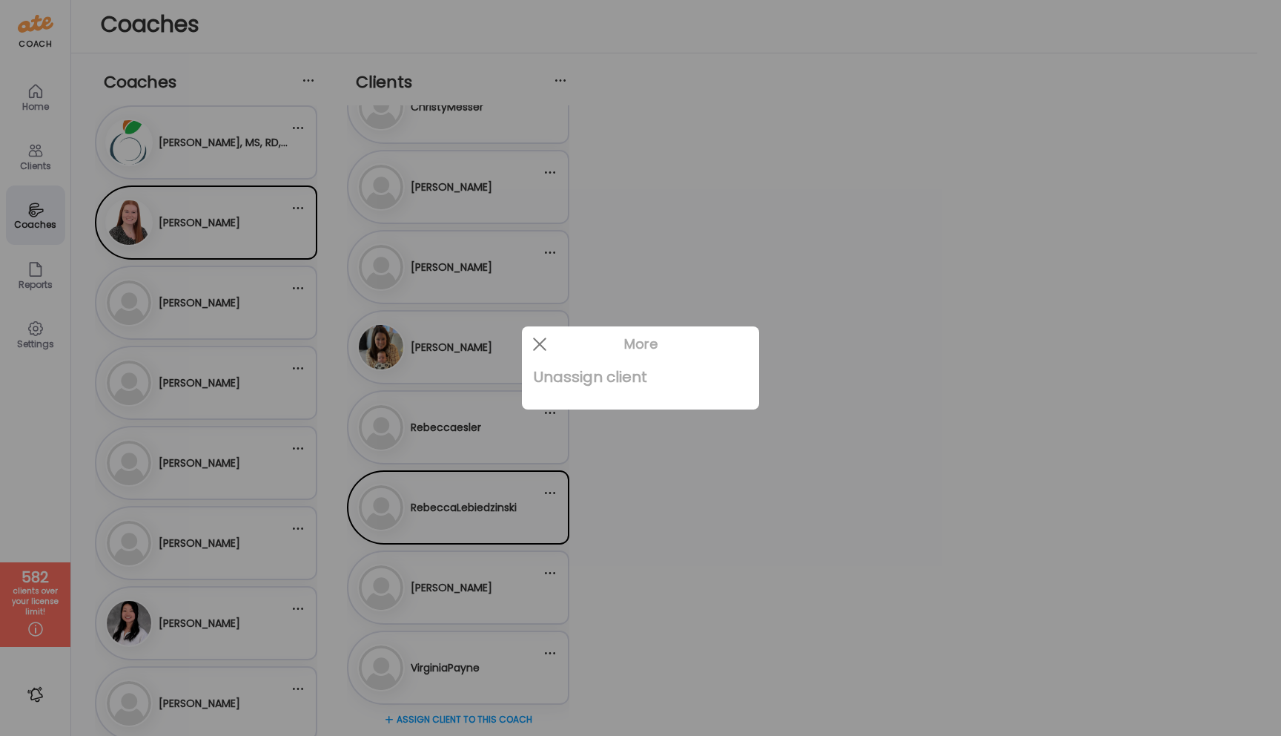
click at [557, 378] on div "Unassign client" at bounding box center [641, 377] width 214 height 30
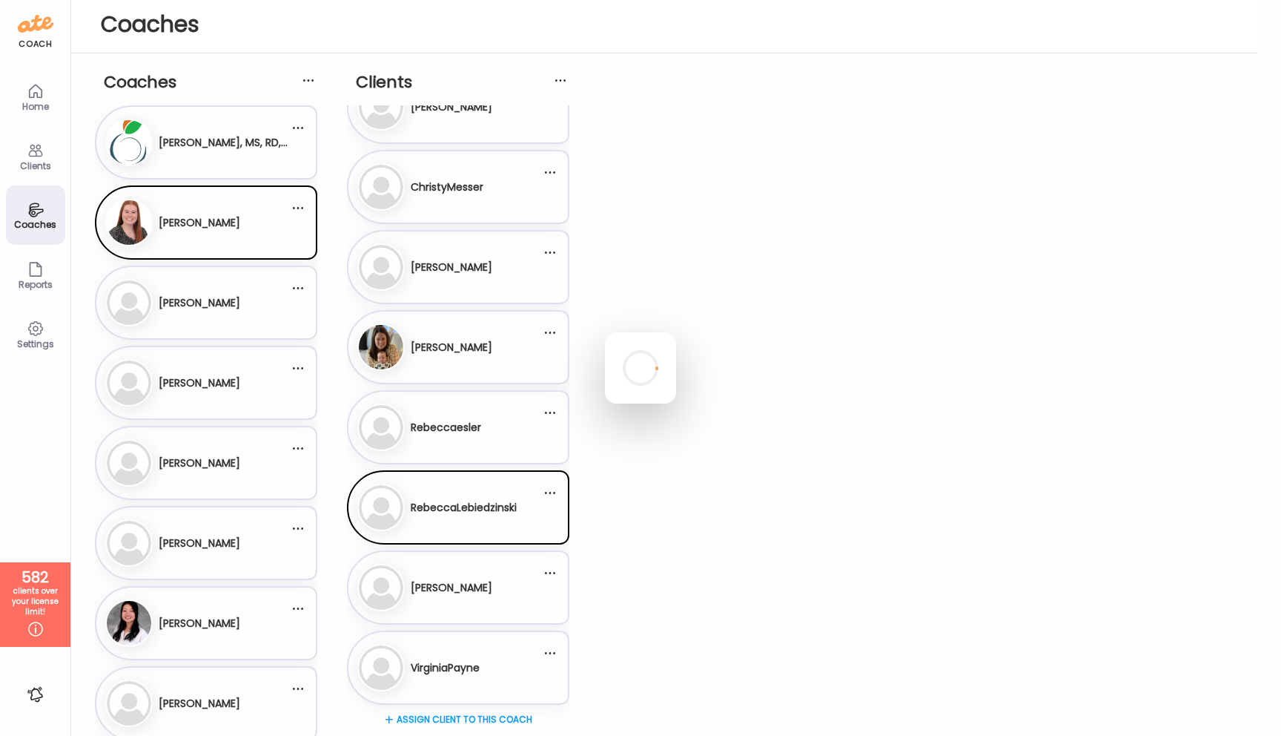
scroll to position [116, 0]
click at [551, 336] on div at bounding box center [550, 332] width 30 height 30
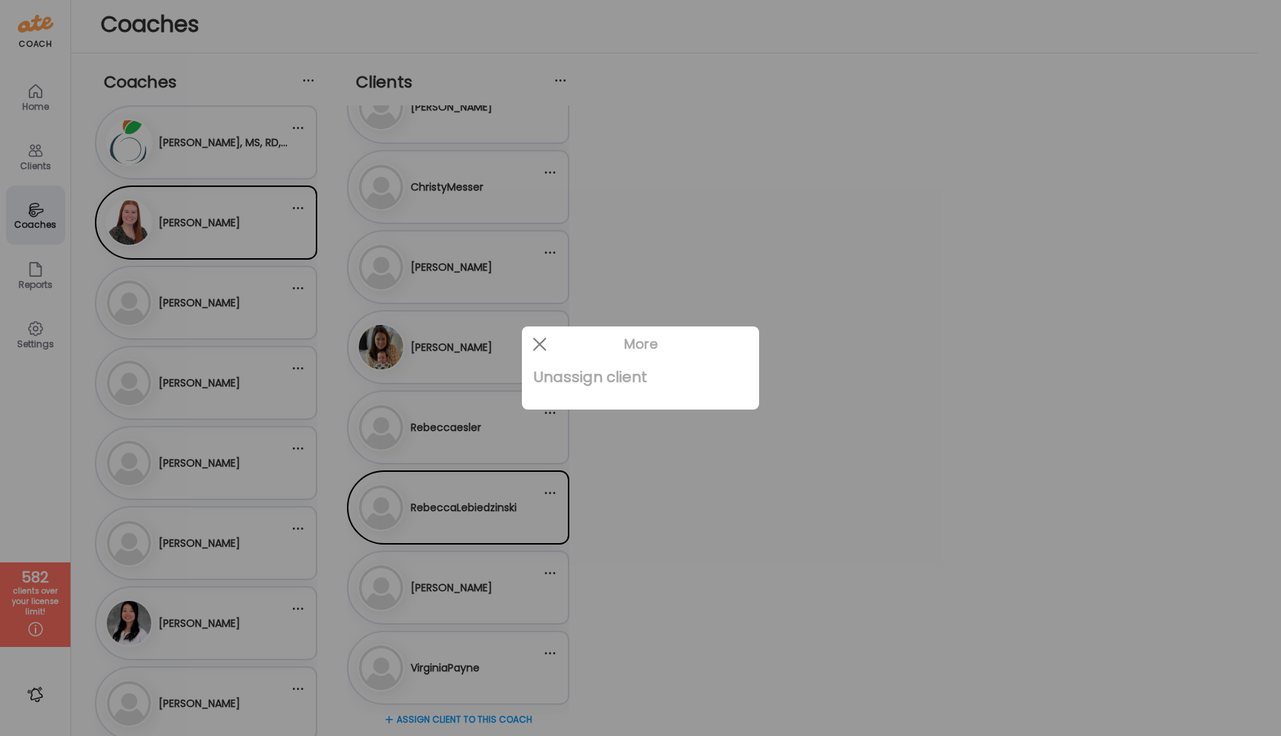
click at [567, 381] on div "Unassign client" at bounding box center [641, 377] width 214 height 30
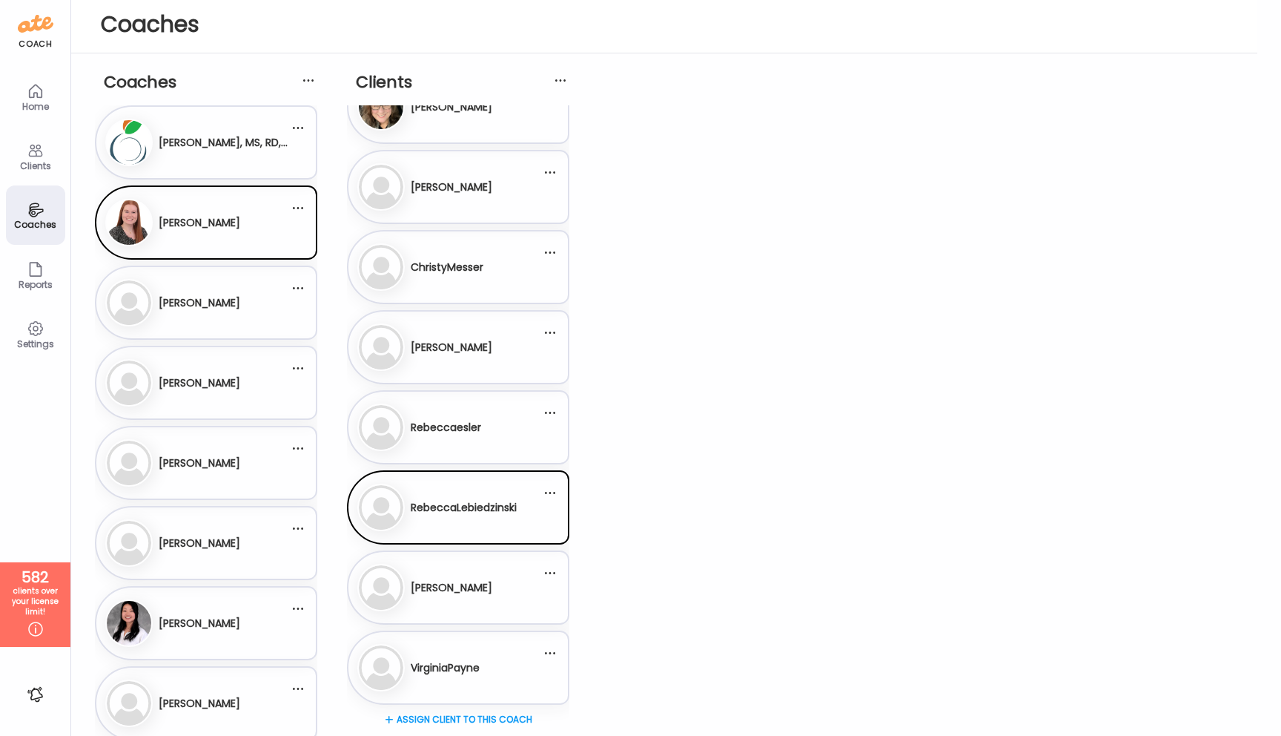
scroll to position [36, 0]
click at [549, 415] on div at bounding box center [550, 412] width 30 height 30
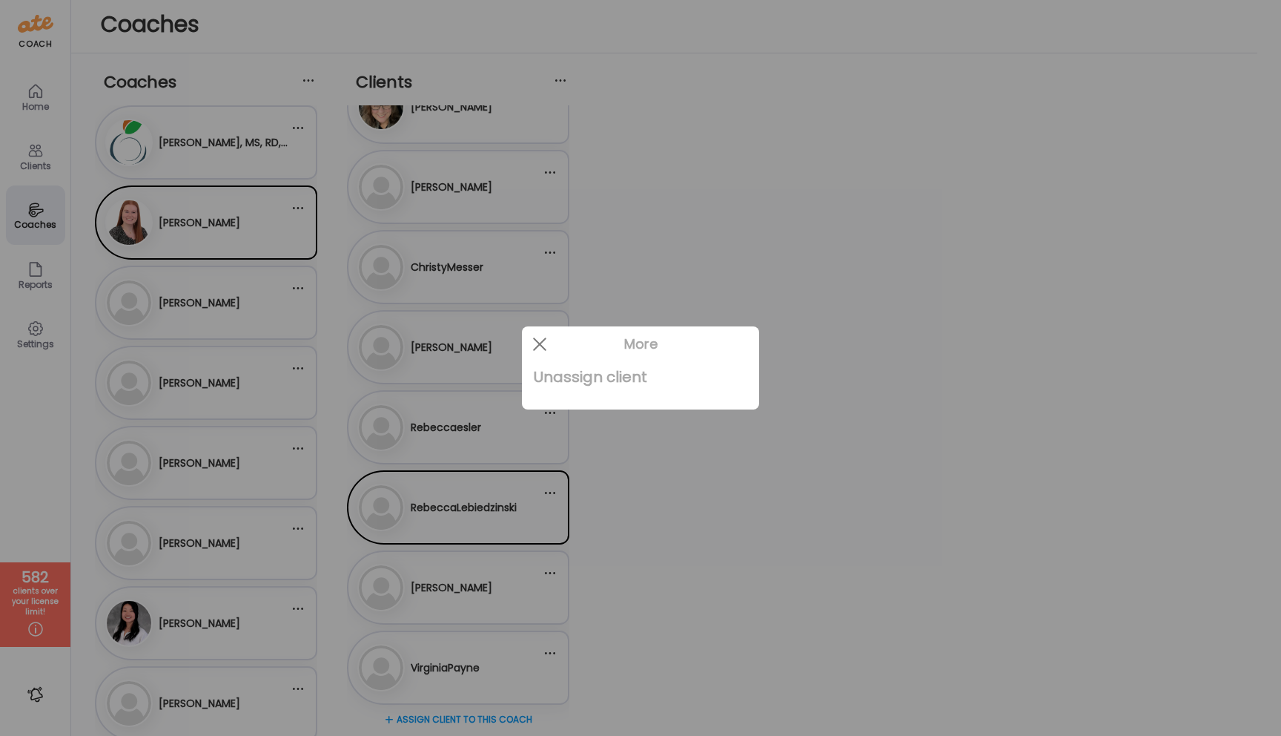
click at [578, 380] on div "Unassign client" at bounding box center [641, 377] width 214 height 30
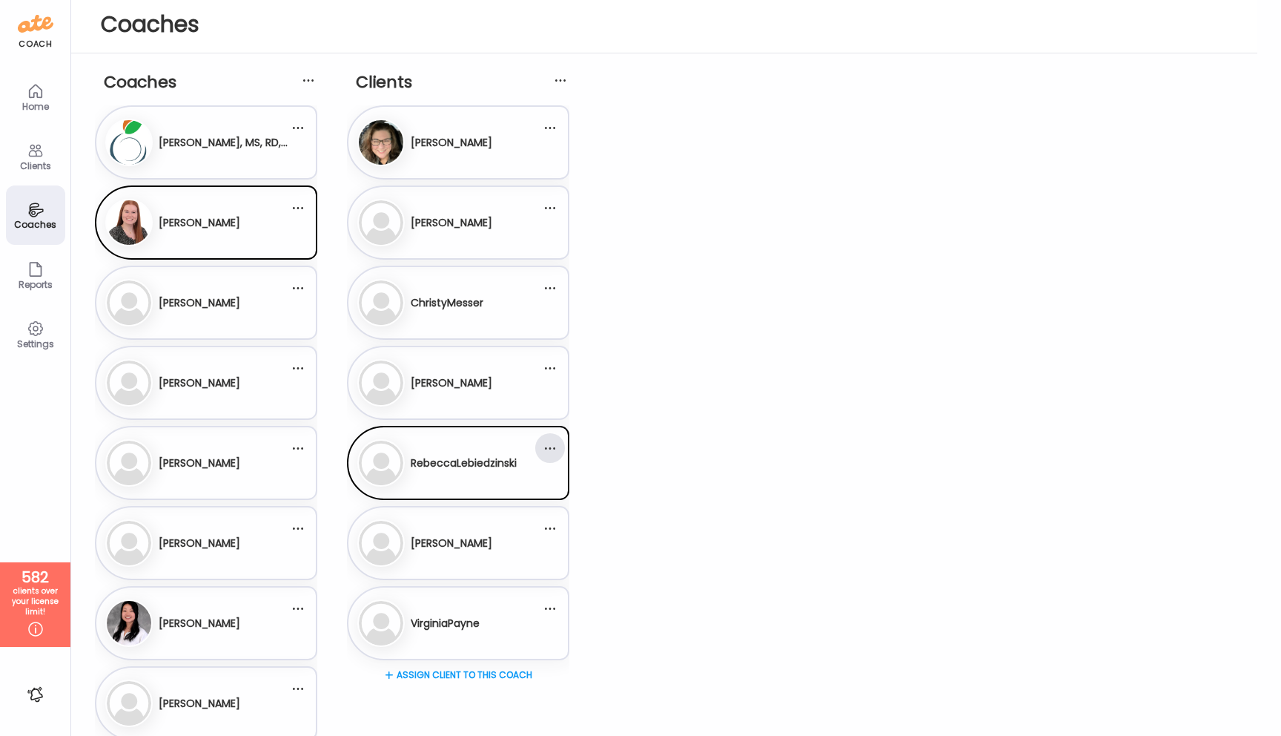
scroll to position [0, 0]
click at [552, 492] on div "5. Re RebeccaLebiedzinski" at bounding box center [458, 463] width 222 height 74
click at [552, 452] on div at bounding box center [550, 448] width 30 height 30
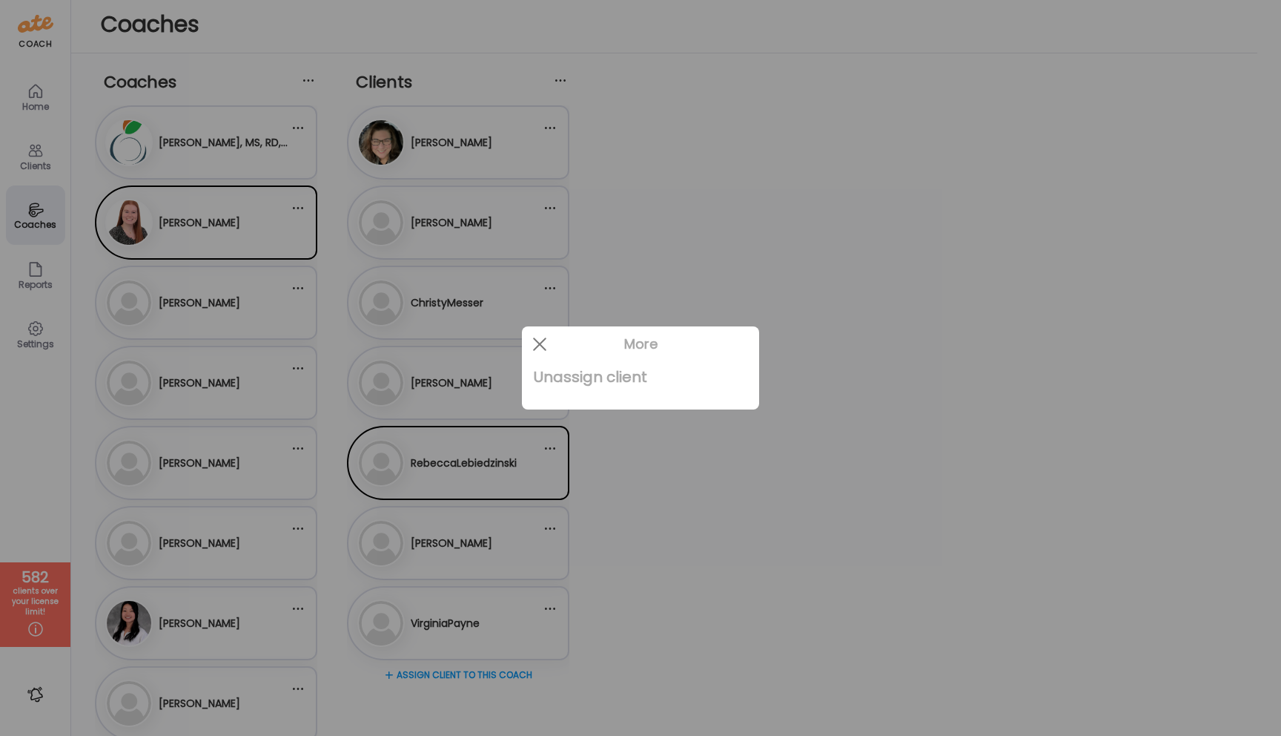
click at [577, 370] on div "Unassign client" at bounding box center [641, 377] width 214 height 30
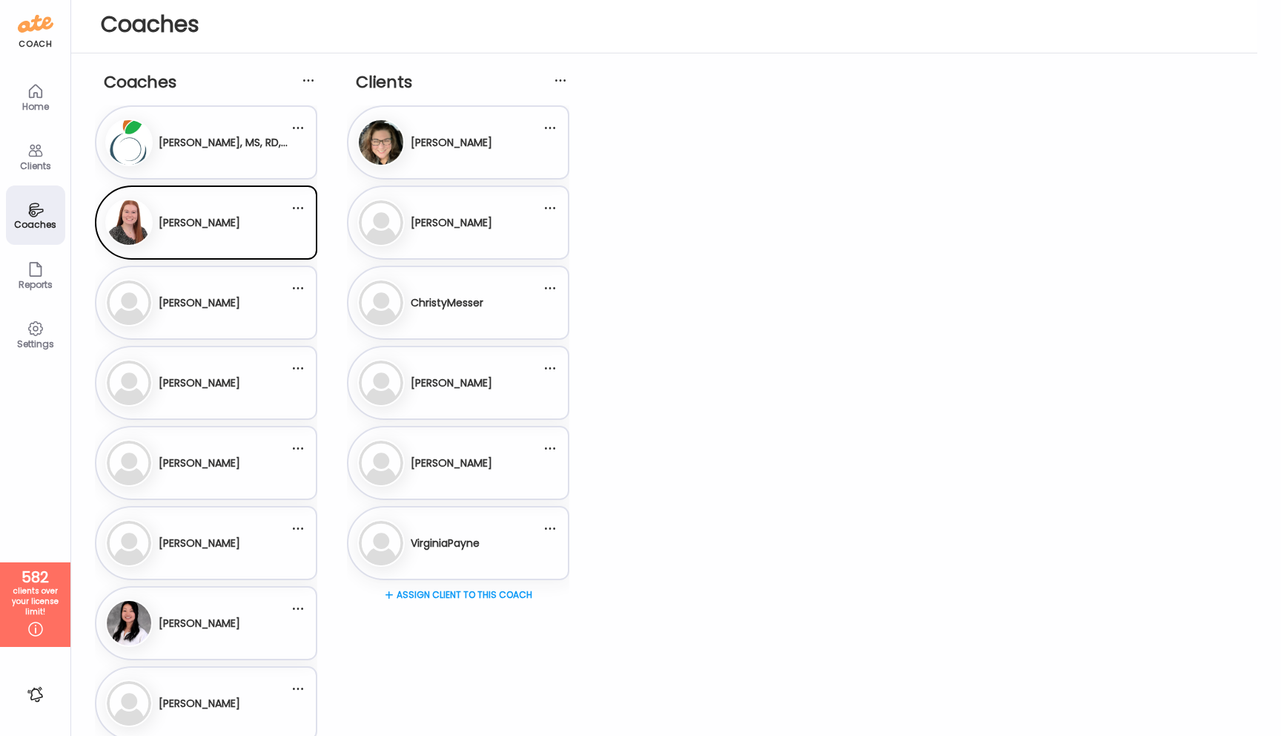
click at [37, 151] on icon at bounding box center [35, 151] width 14 height 13
